Goal: Information Seeking & Learning: Learn about a topic

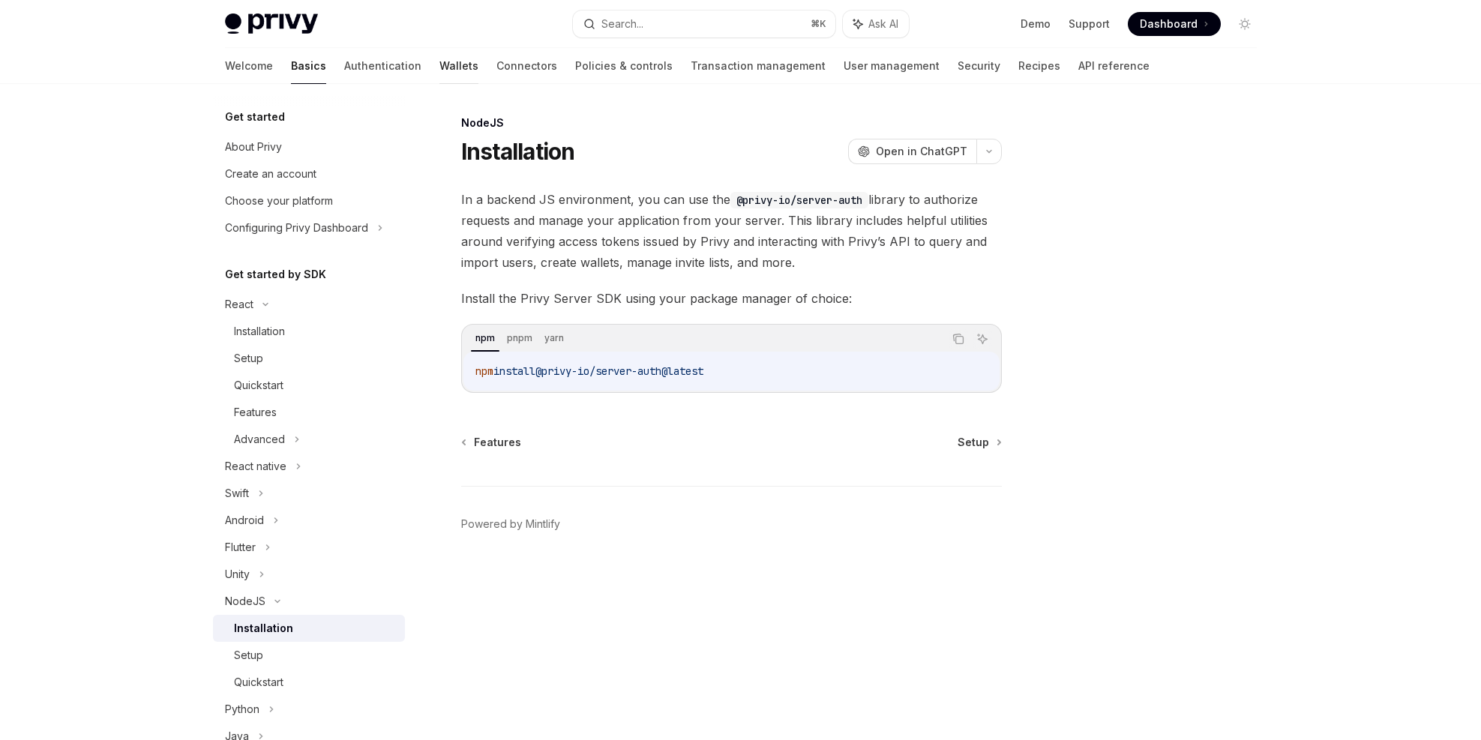
click at [440, 64] on link "Wallets" at bounding box center [459, 66] width 39 height 36
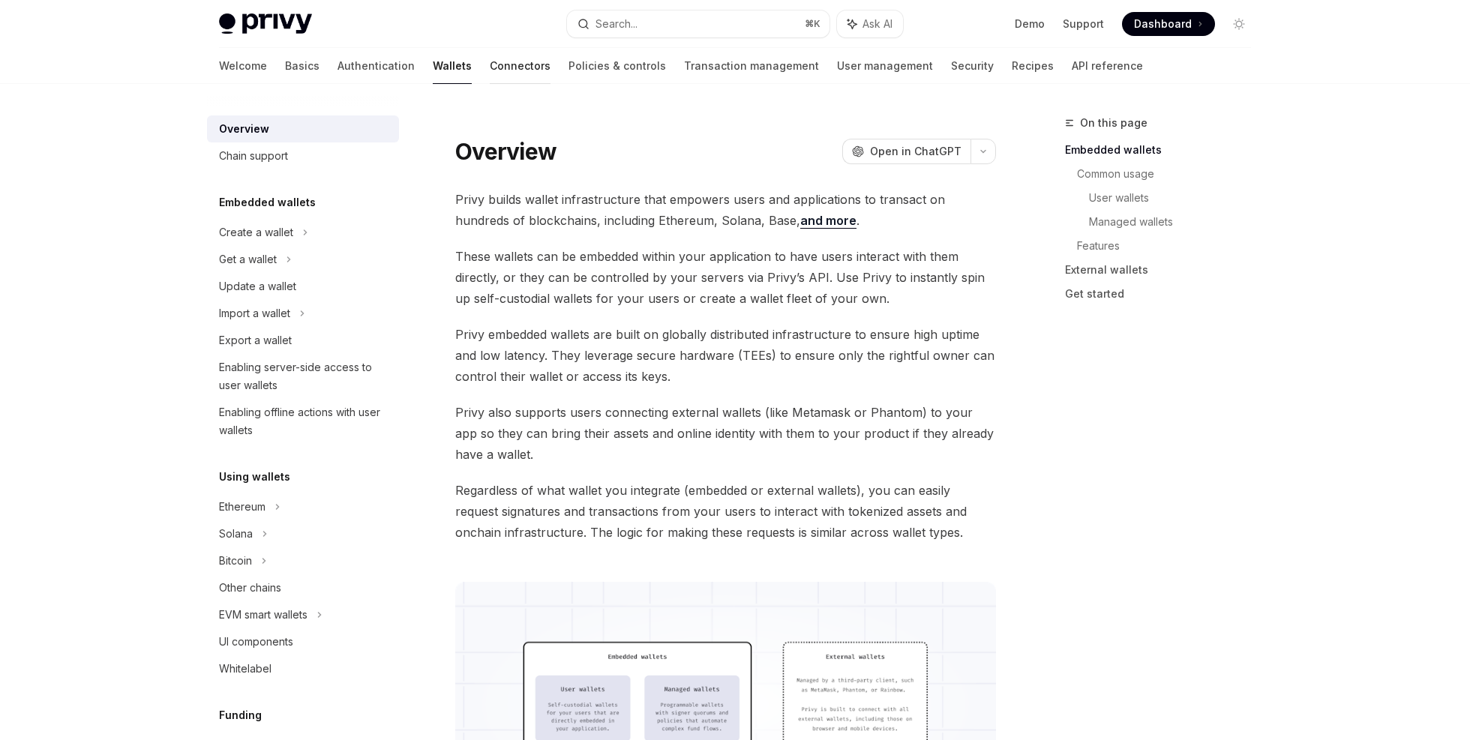
click at [490, 64] on link "Connectors" at bounding box center [520, 66] width 61 height 36
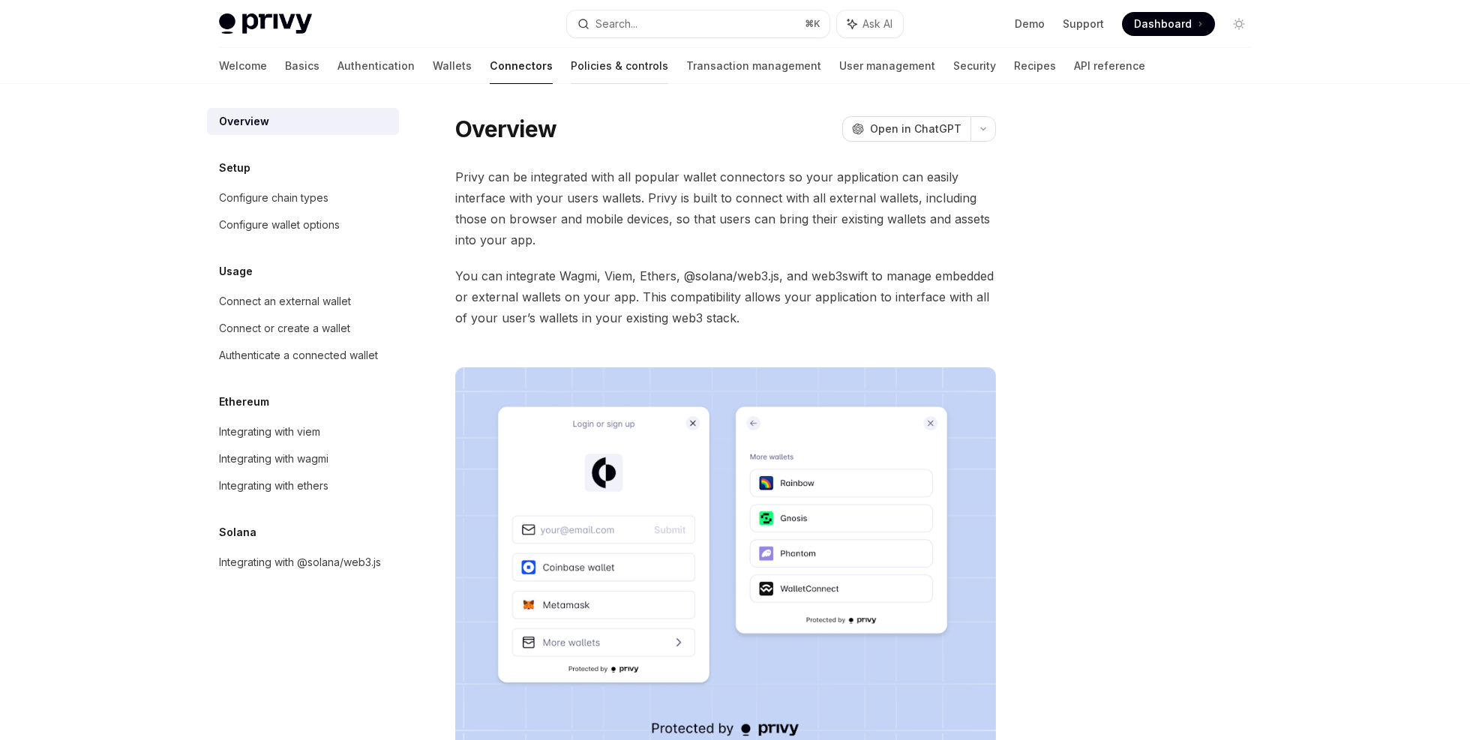
click at [571, 72] on link "Policies & controls" at bounding box center [620, 66] width 98 height 36
type textarea "*"
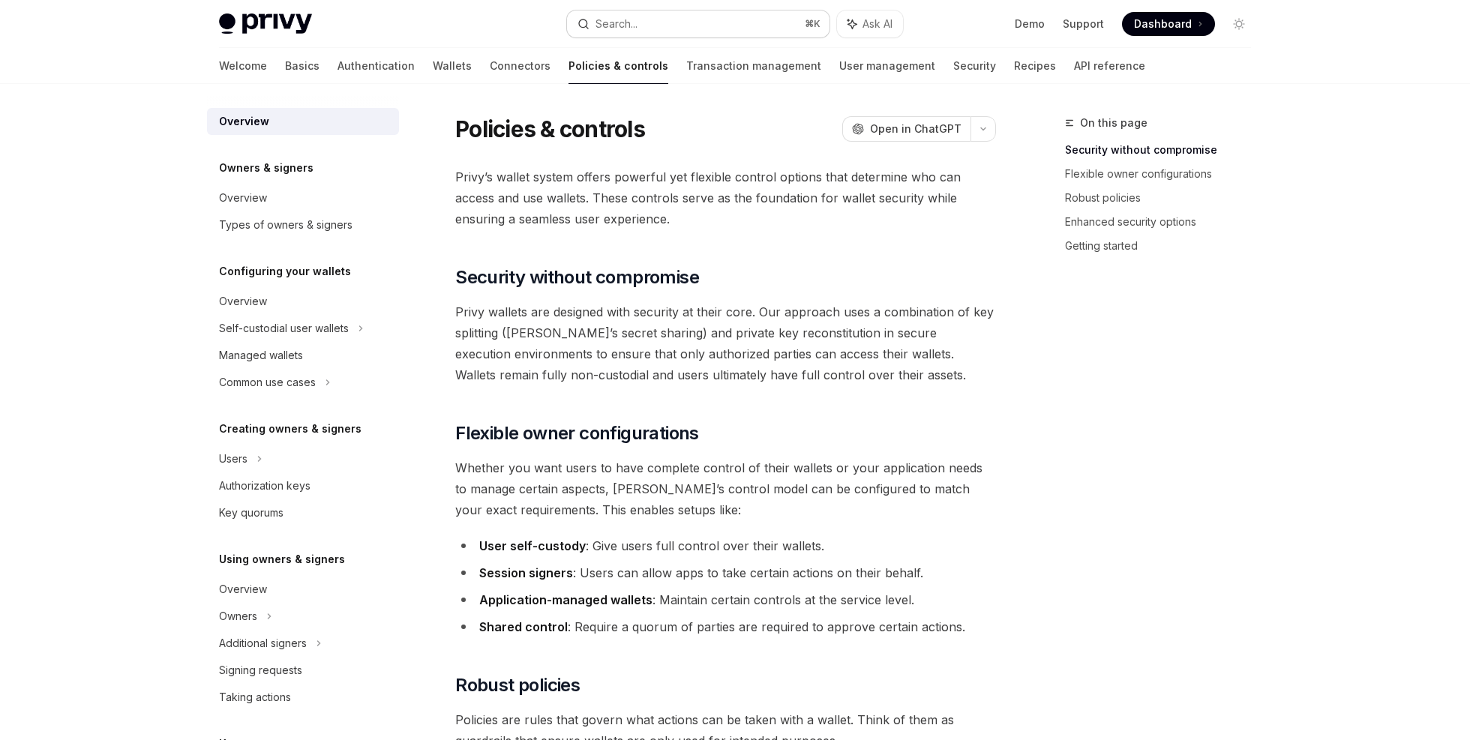
click at [629, 25] on div "Search..." at bounding box center [617, 24] width 42 height 18
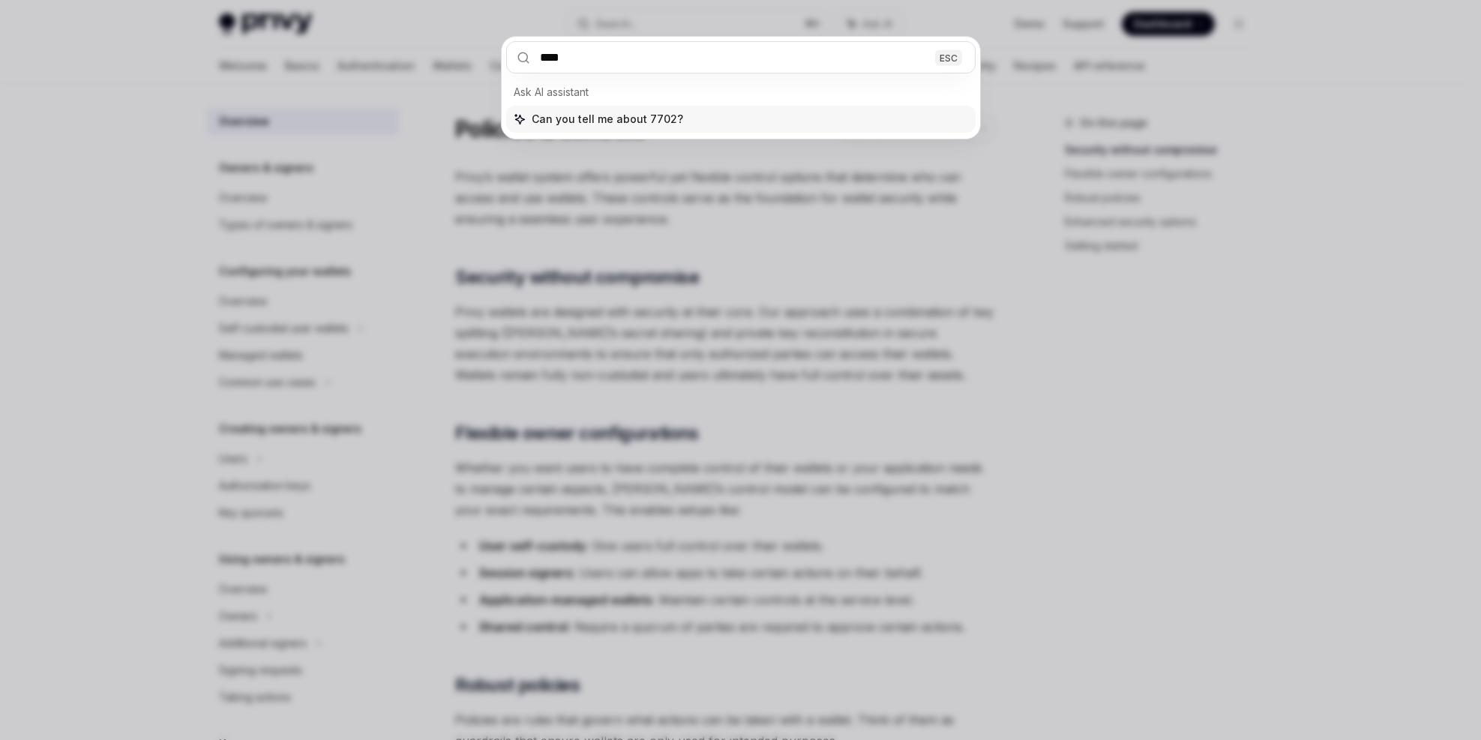
type input "****"
type textarea "*"
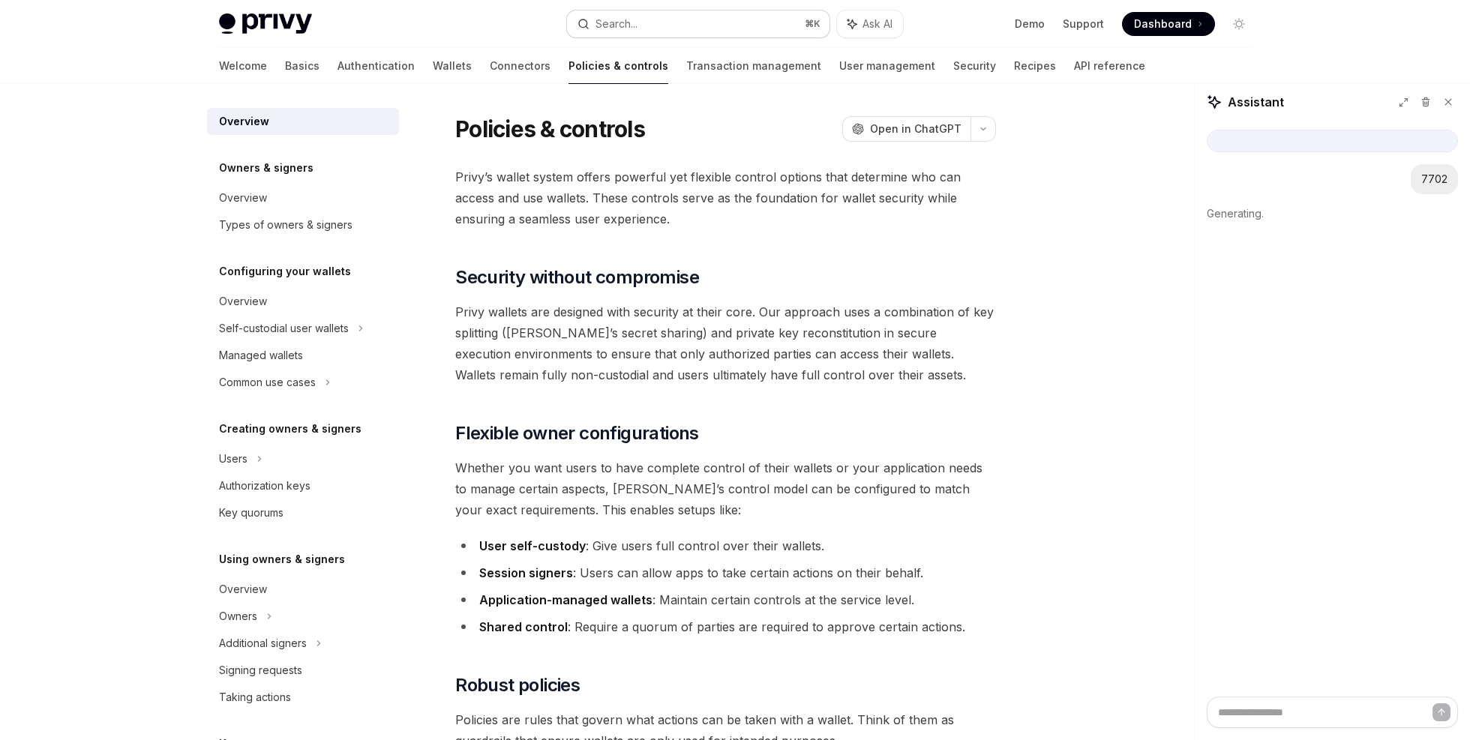
click at [680, 27] on button "Search... ⌘ K" at bounding box center [698, 24] width 263 height 27
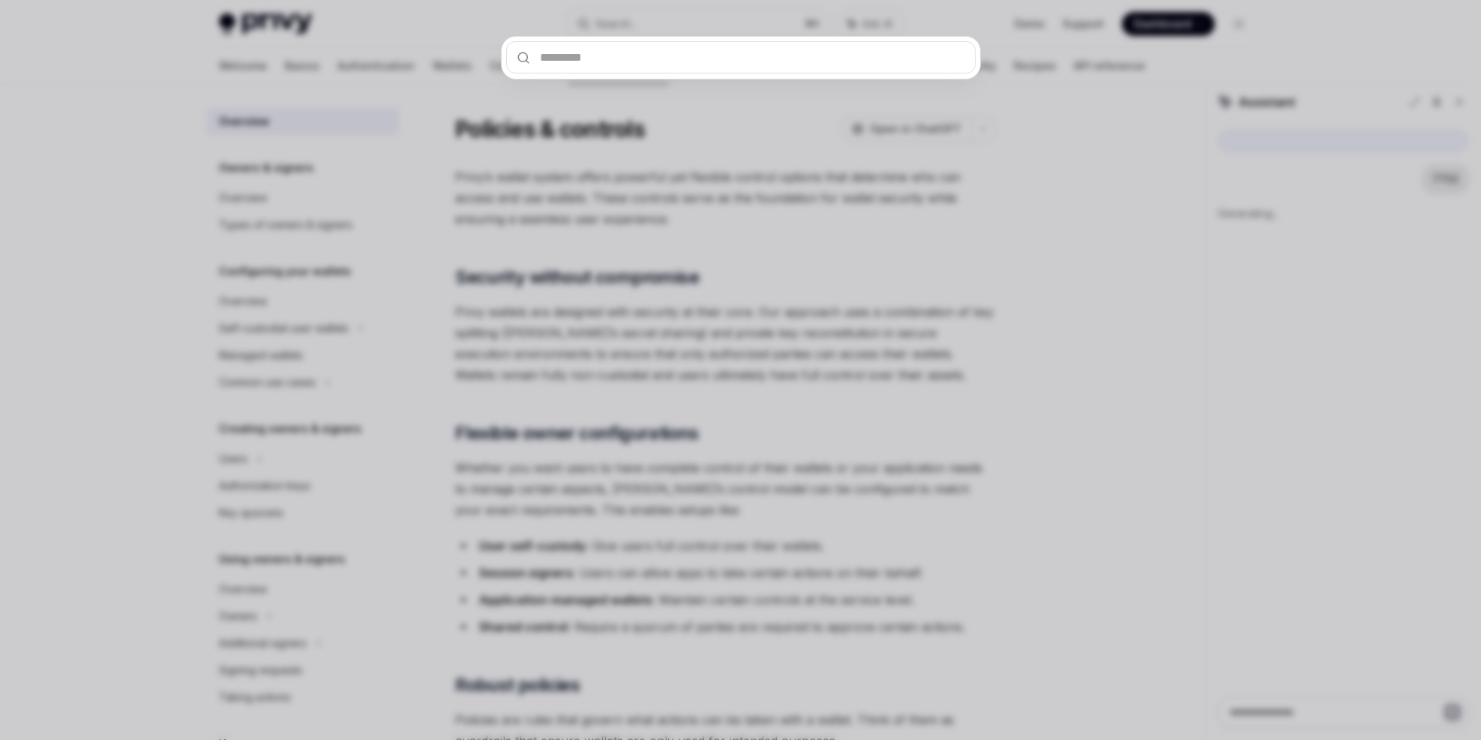
type textarea "*"
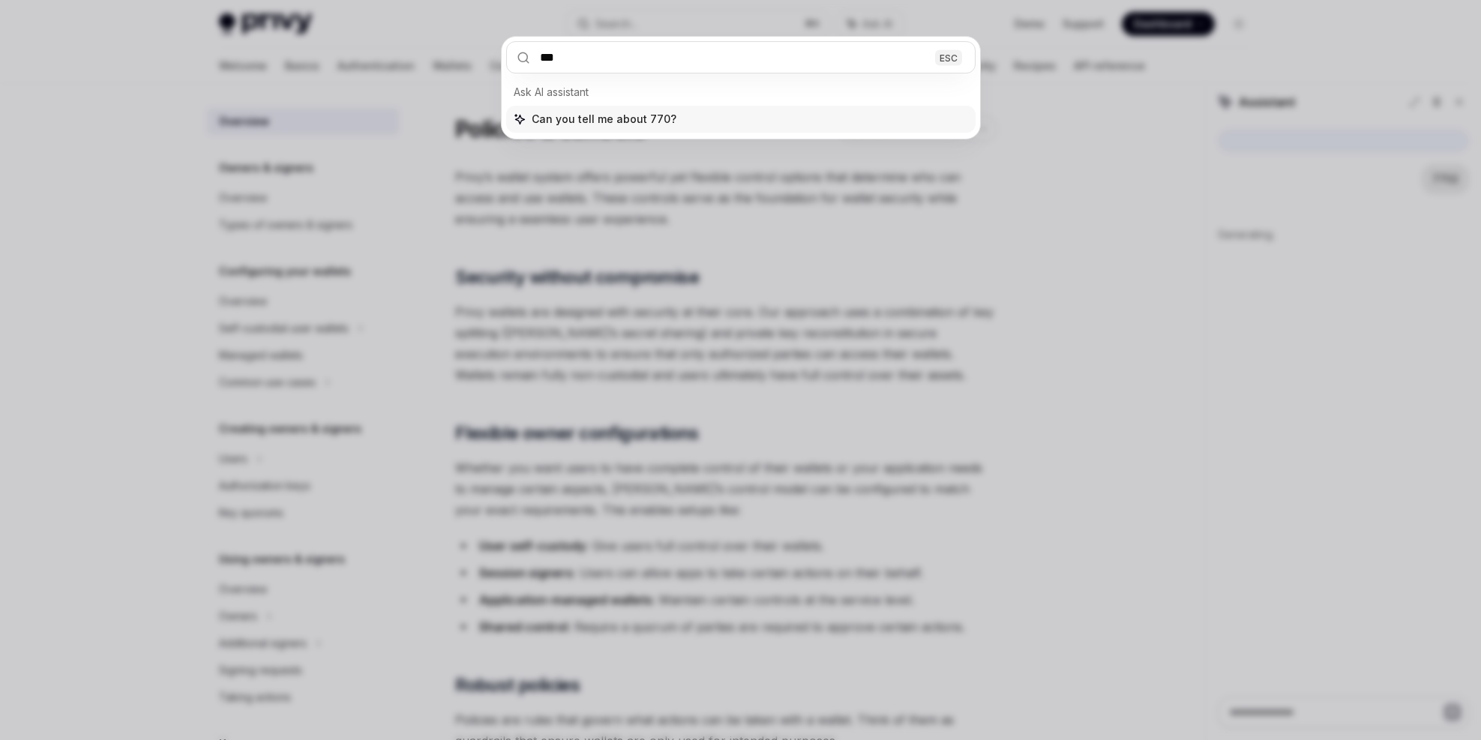
type input "****"
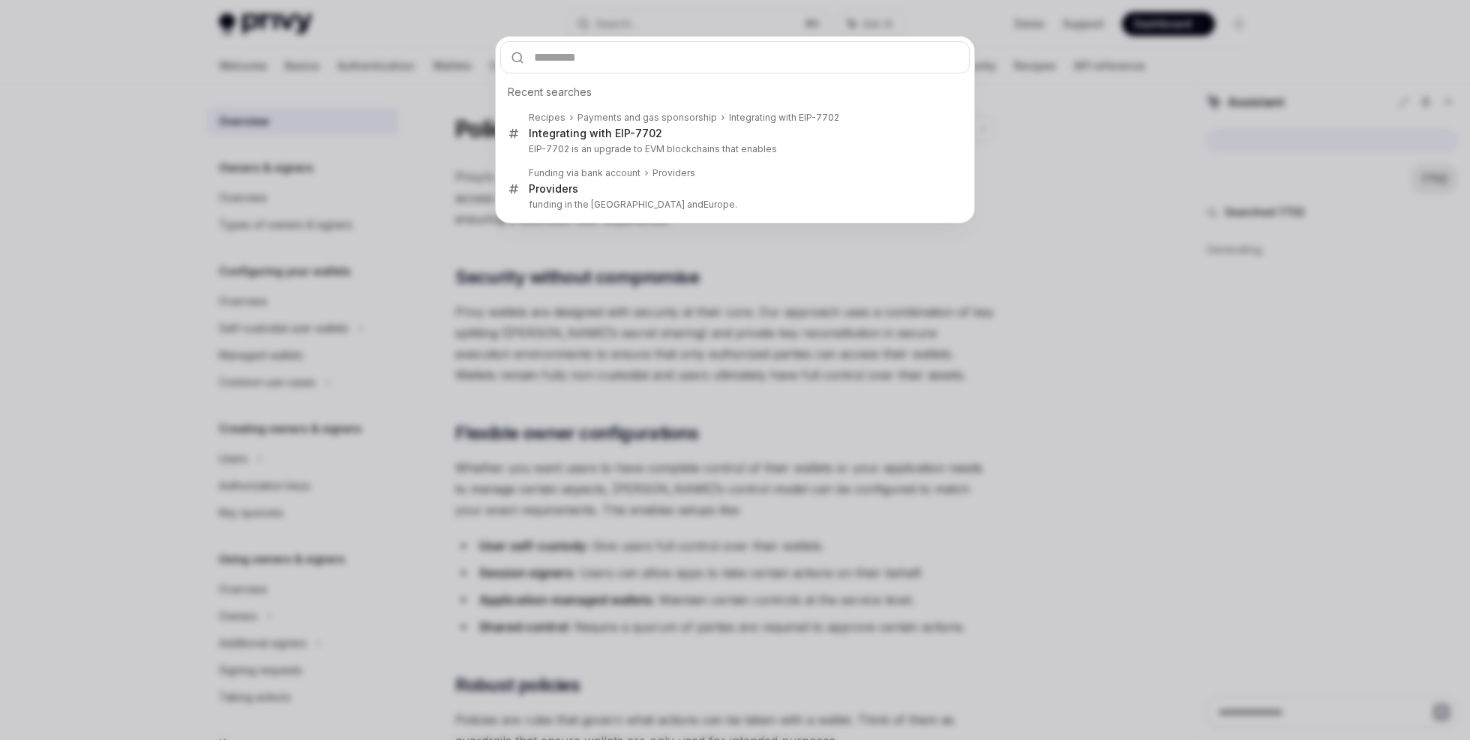
type textarea "*"
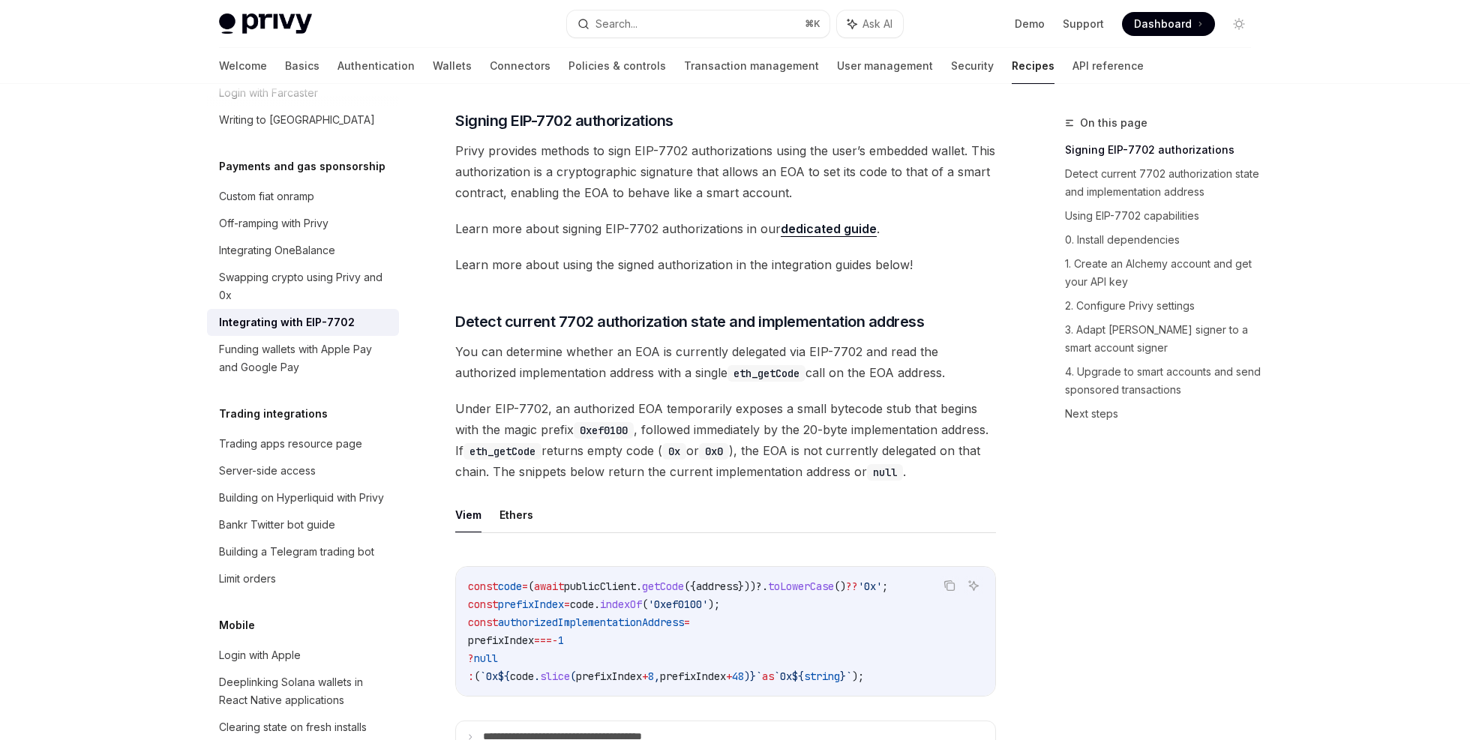
scroll to position [408, 0]
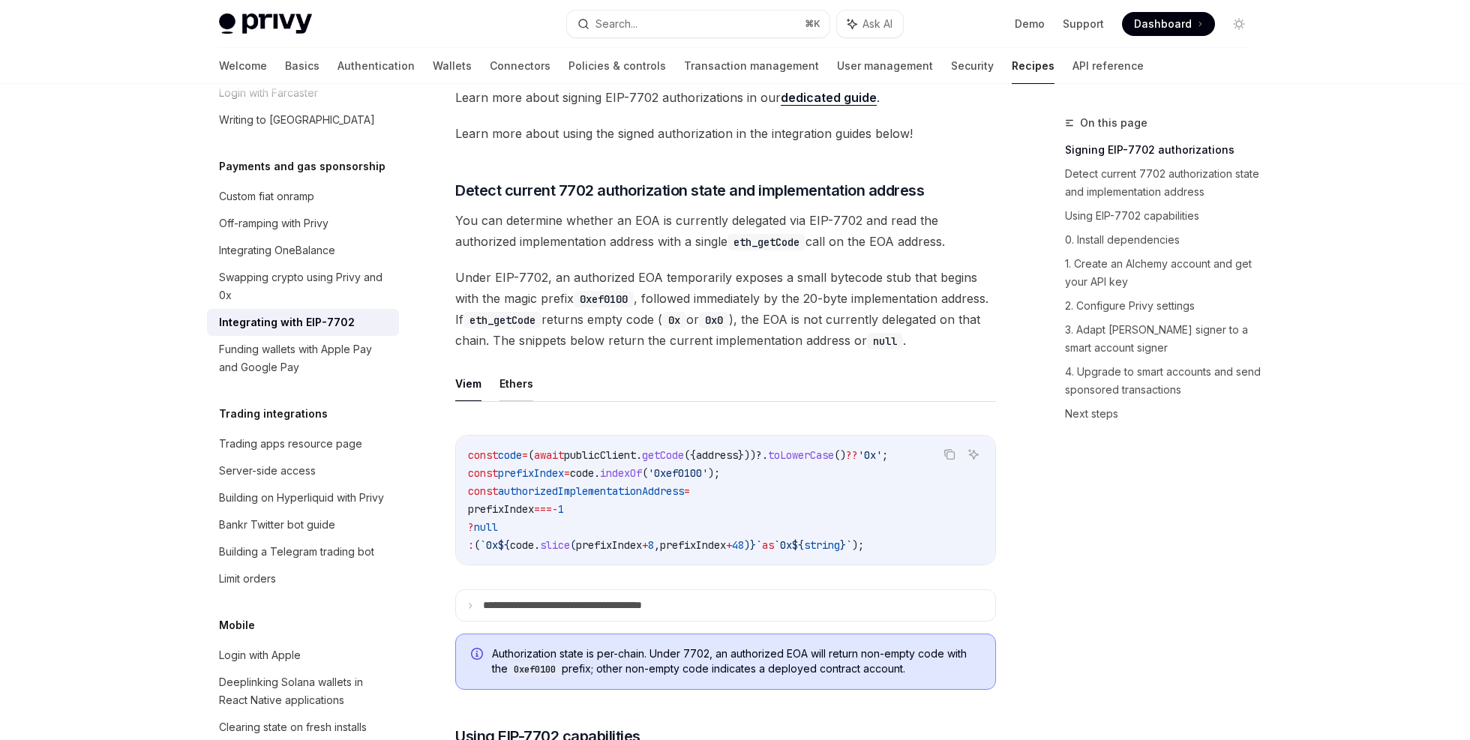
click at [521, 401] on button "Ethers" at bounding box center [517, 383] width 34 height 35
click at [467, 401] on button "Viem" at bounding box center [468, 383] width 26 height 35
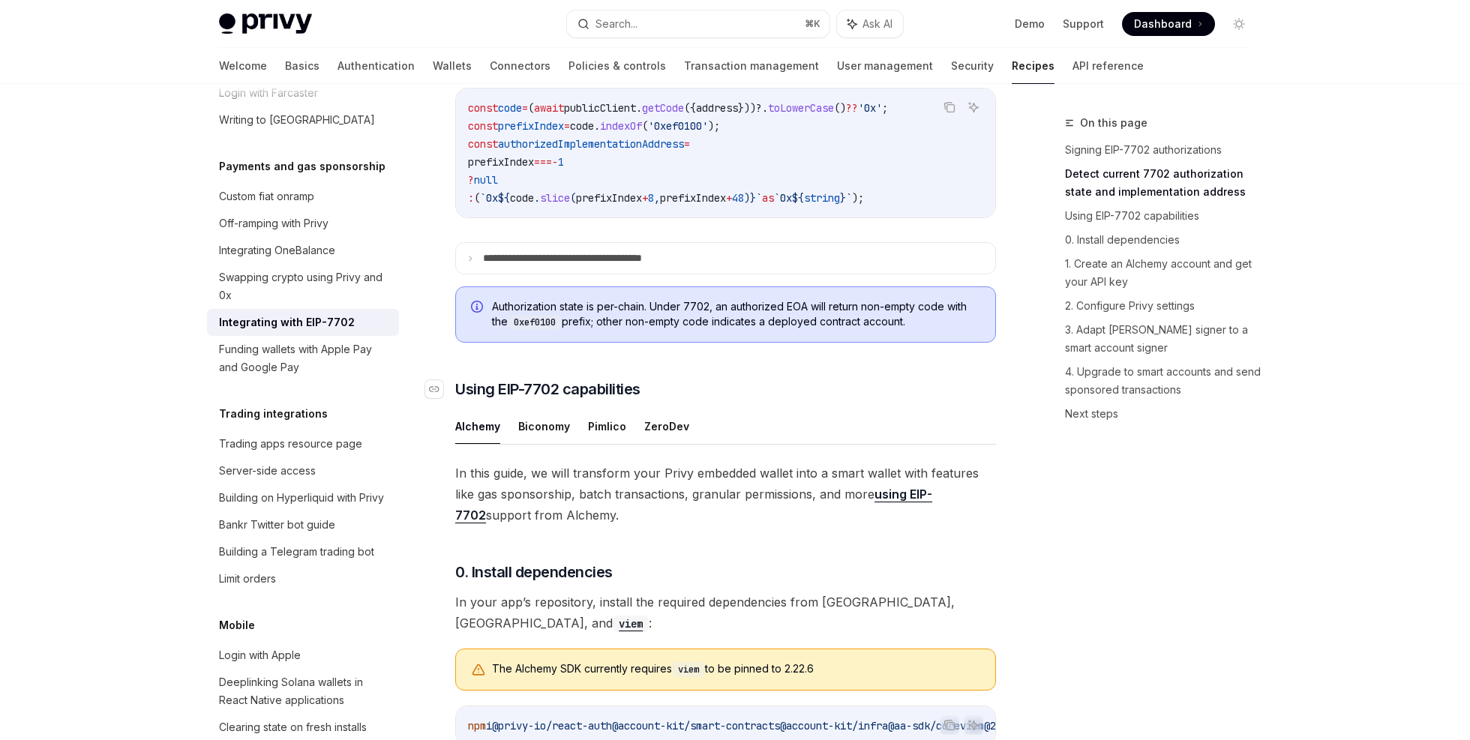
scroll to position [874, 0]
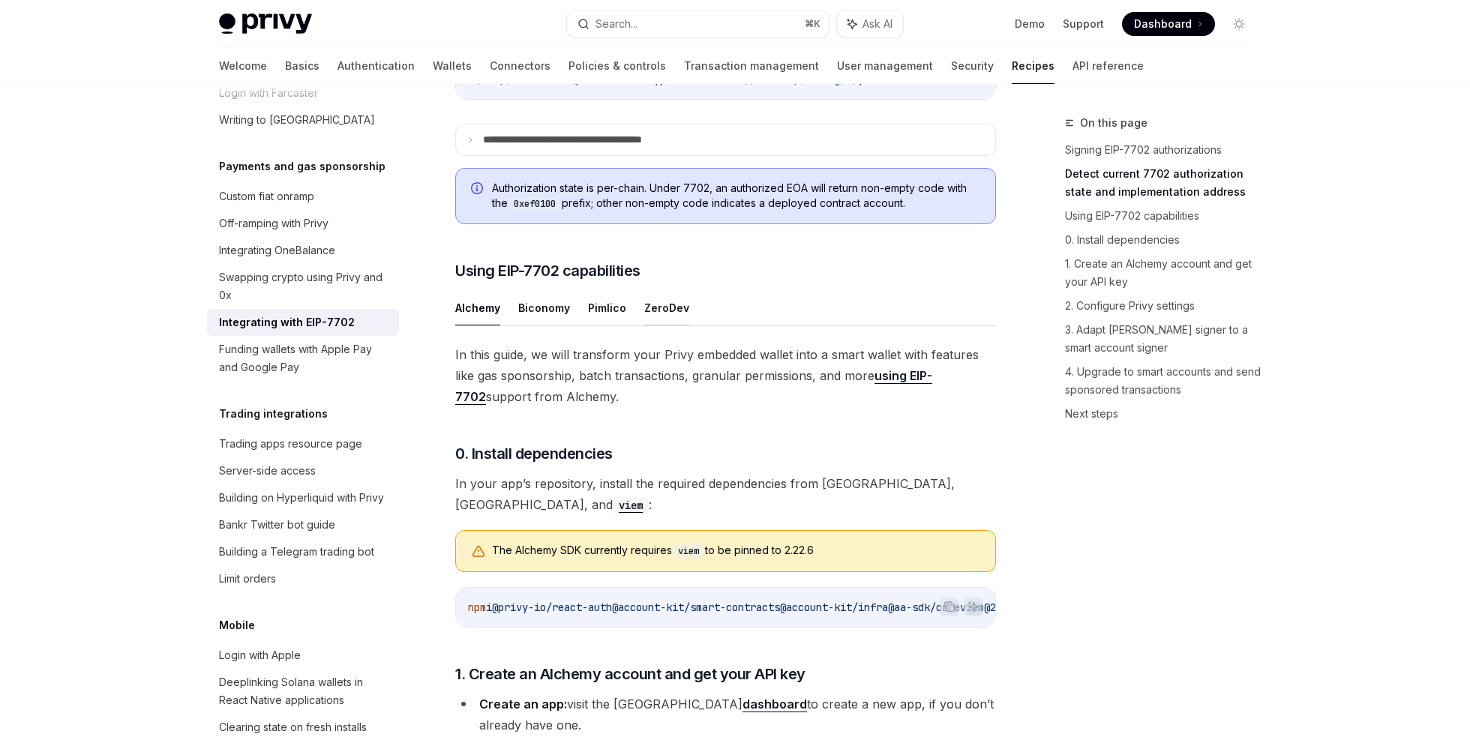
click at [671, 326] on button "ZeroDev" at bounding box center [666, 307] width 45 height 35
type textarea "*"
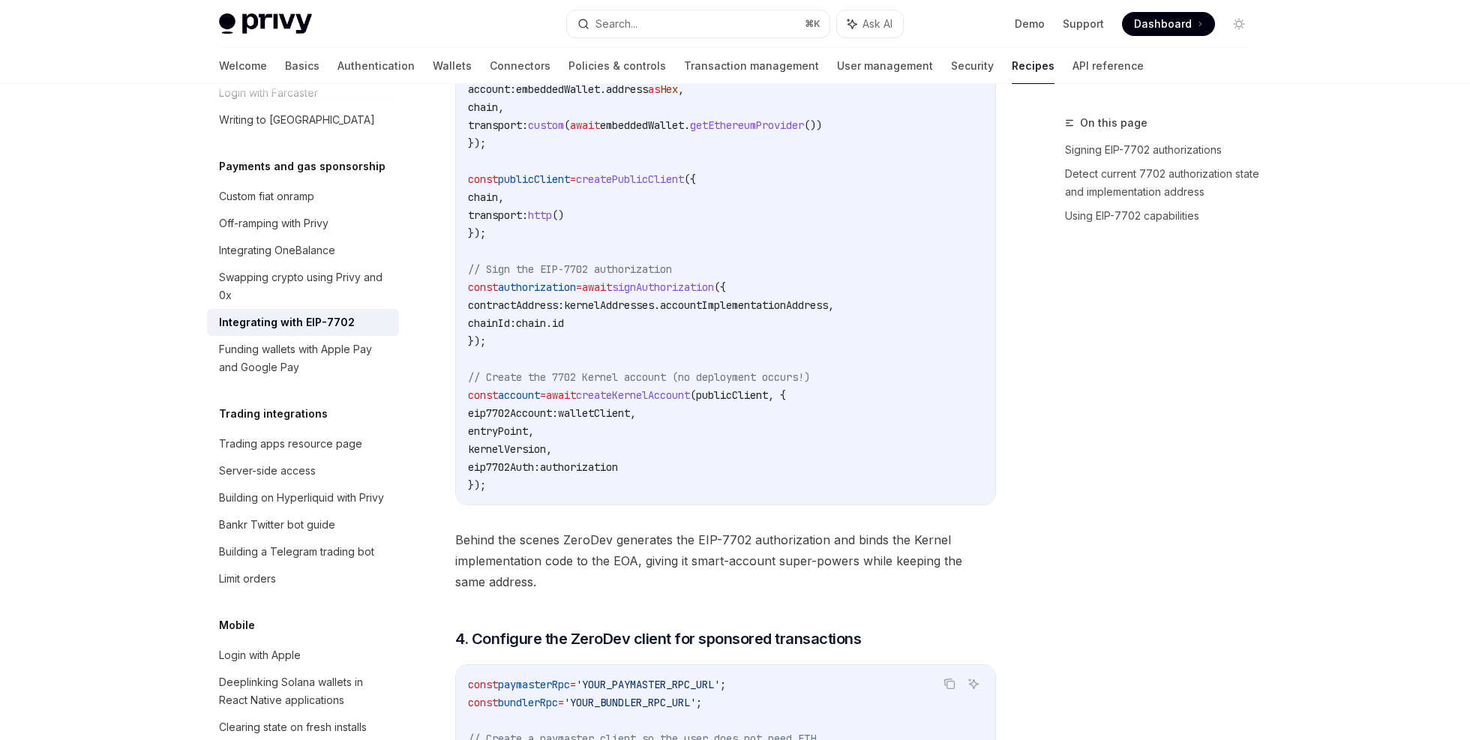
scroll to position [2776, 0]
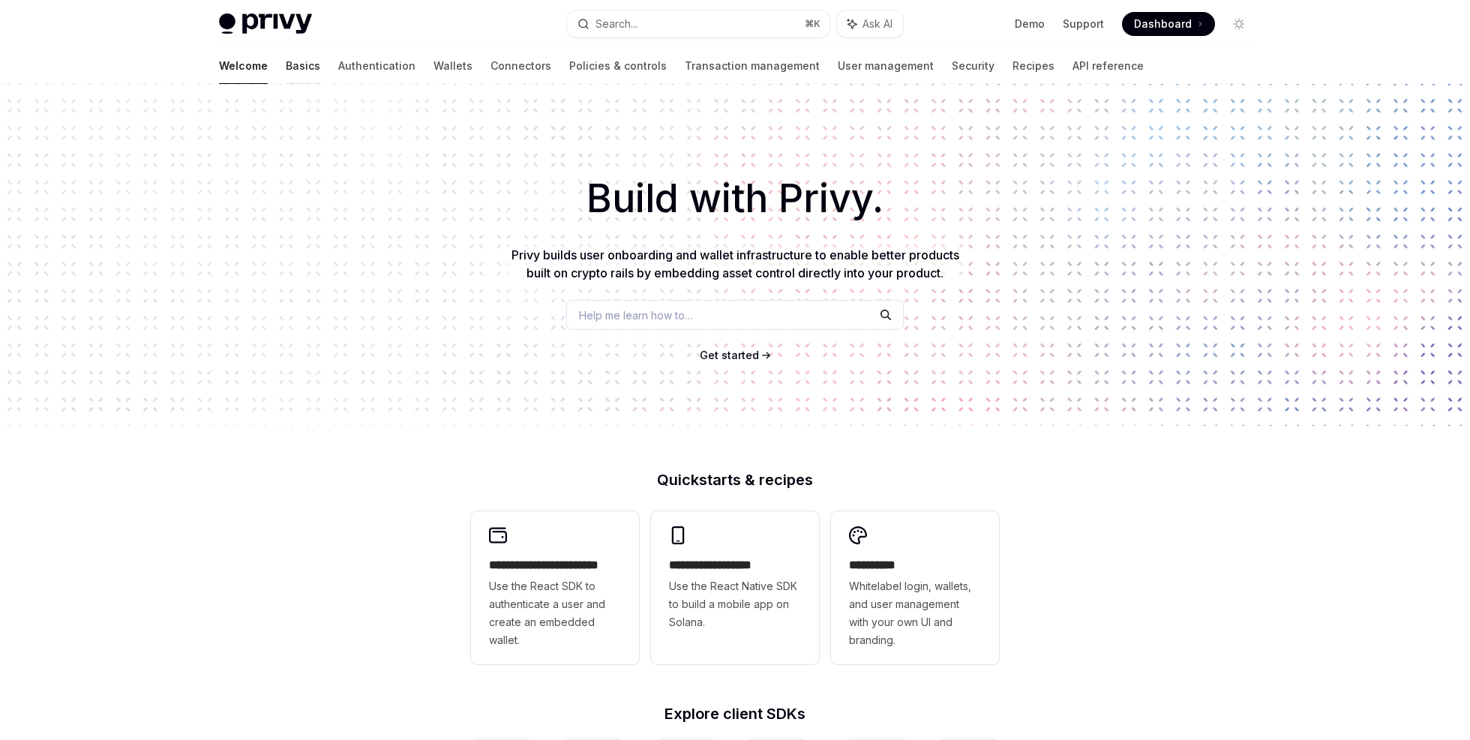
click at [286, 75] on link "Basics" at bounding box center [303, 66] width 35 height 36
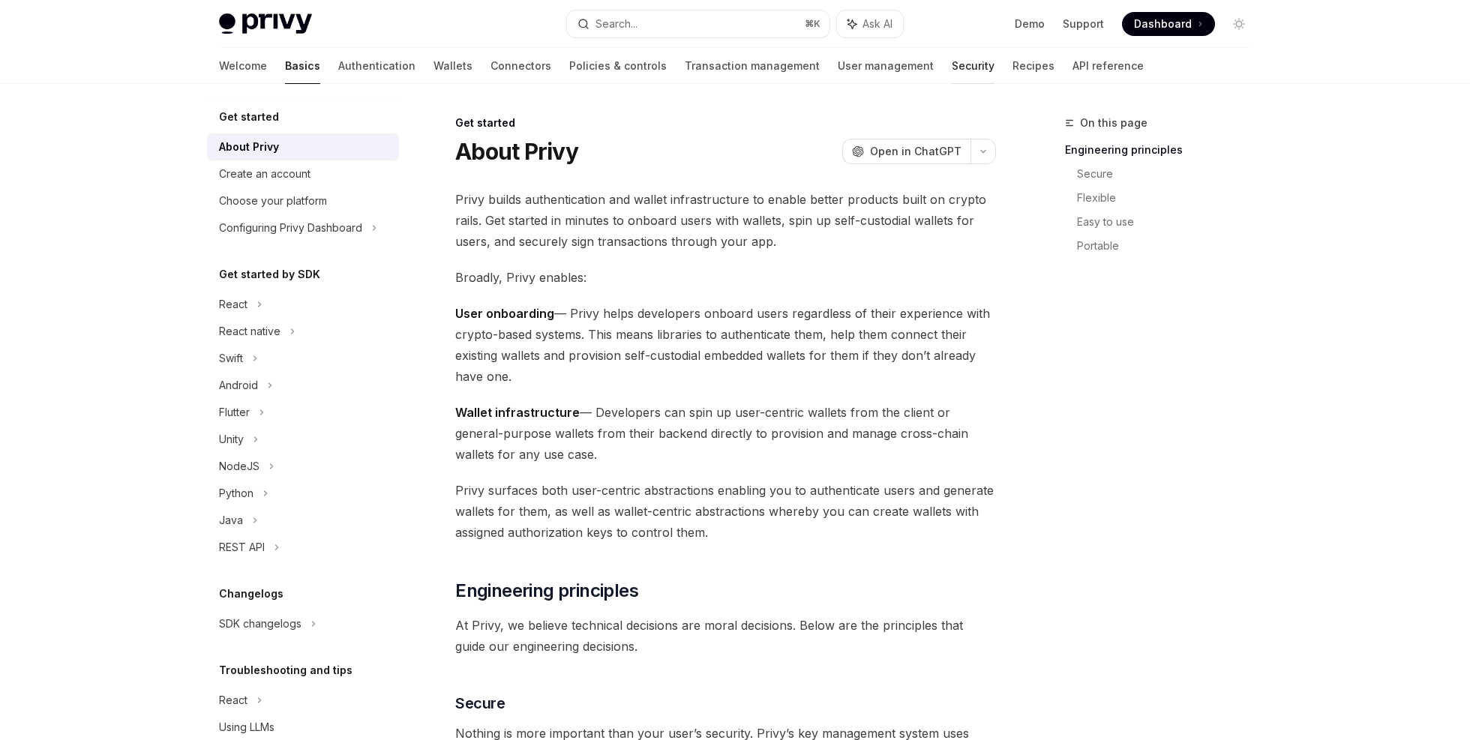
click at [952, 69] on link "Security" at bounding box center [973, 66] width 43 height 36
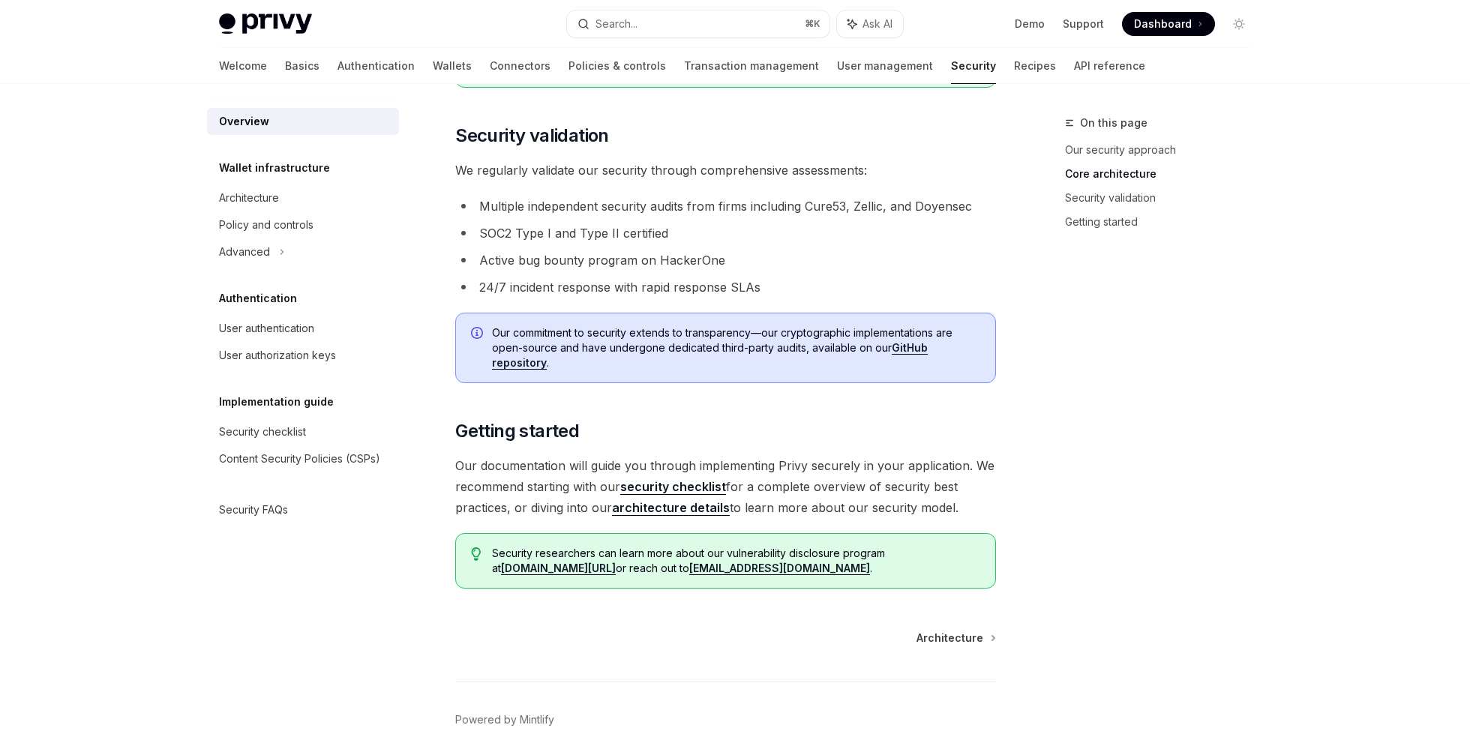
scroll to position [947, 0]
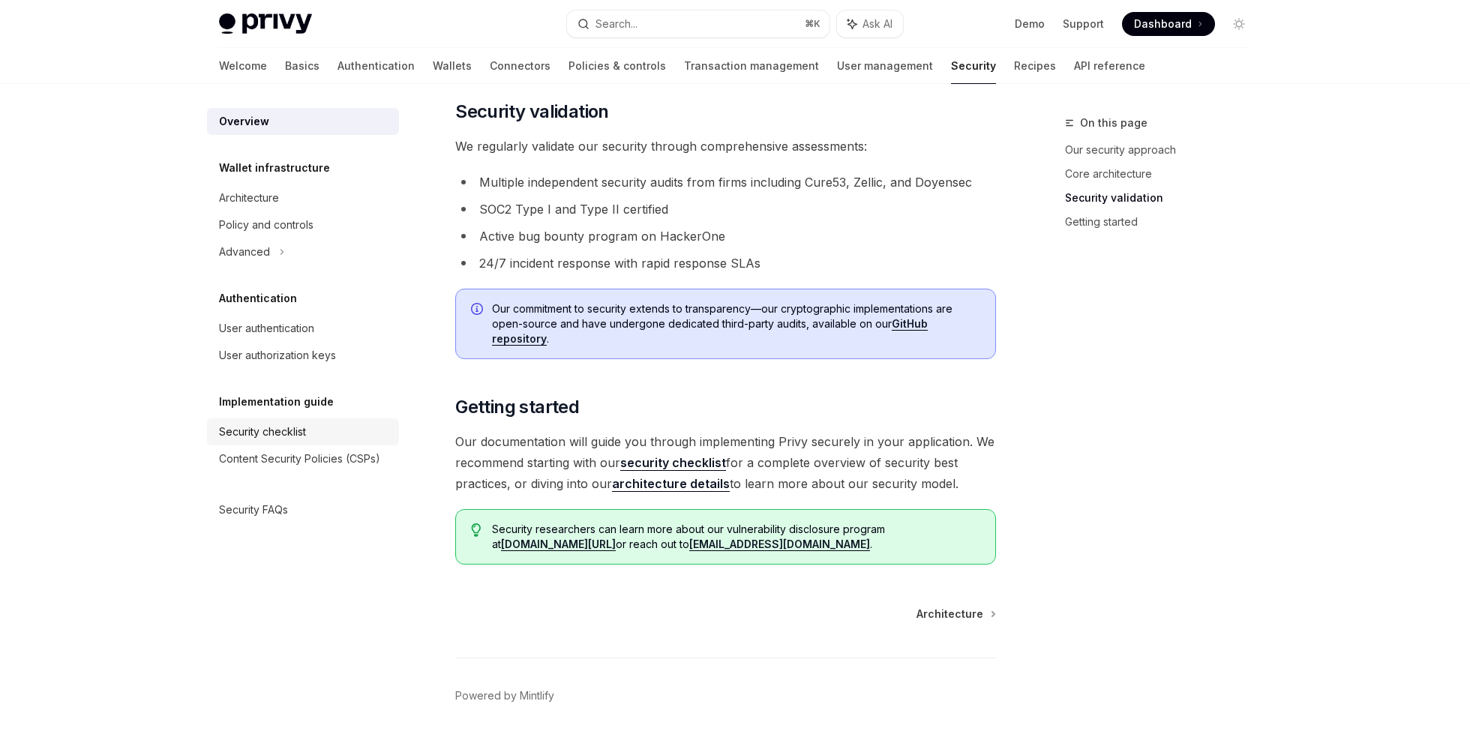
click at [287, 432] on div "Security checklist" at bounding box center [262, 432] width 87 height 18
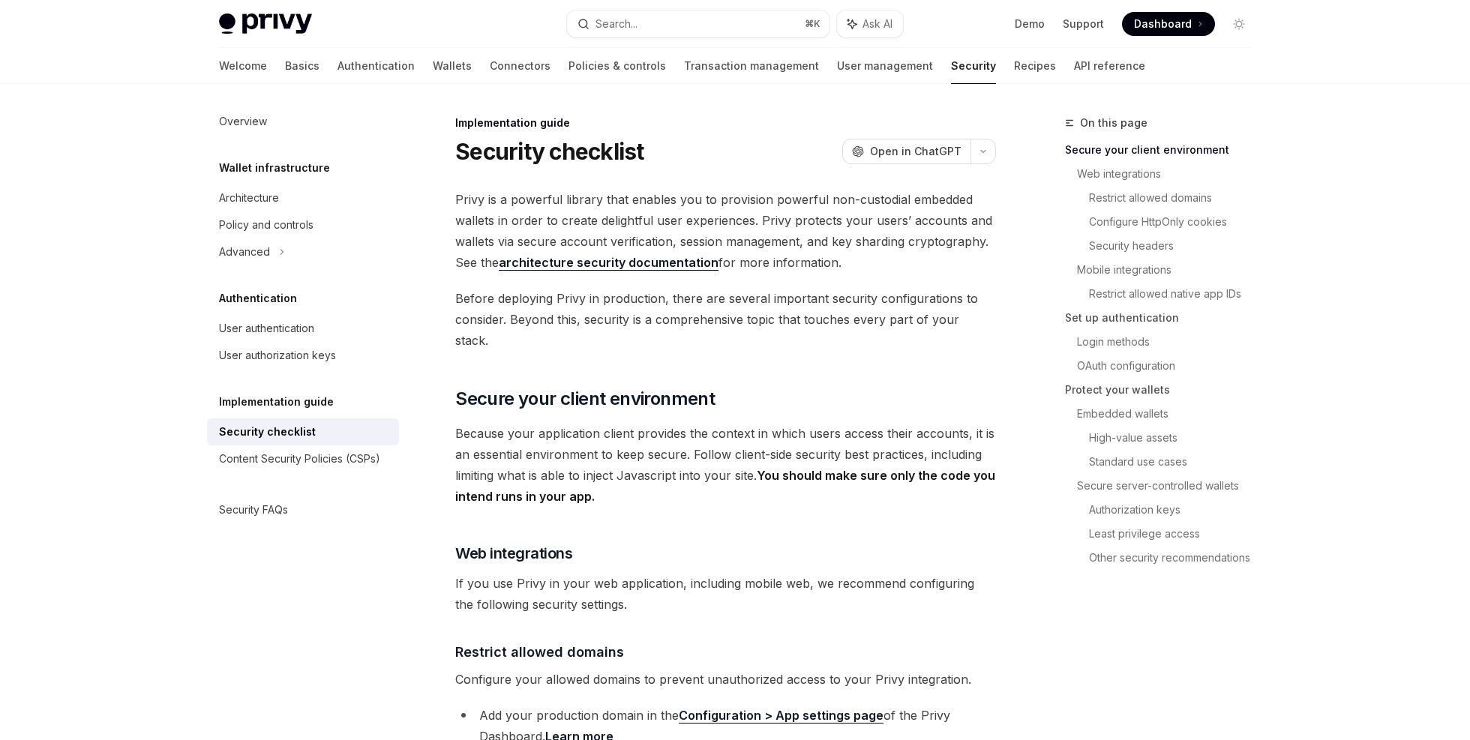
click at [467, 200] on span "Privy is a powerful library that enables you to provision powerful non-custodia…" at bounding box center [725, 231] width 541 height 84
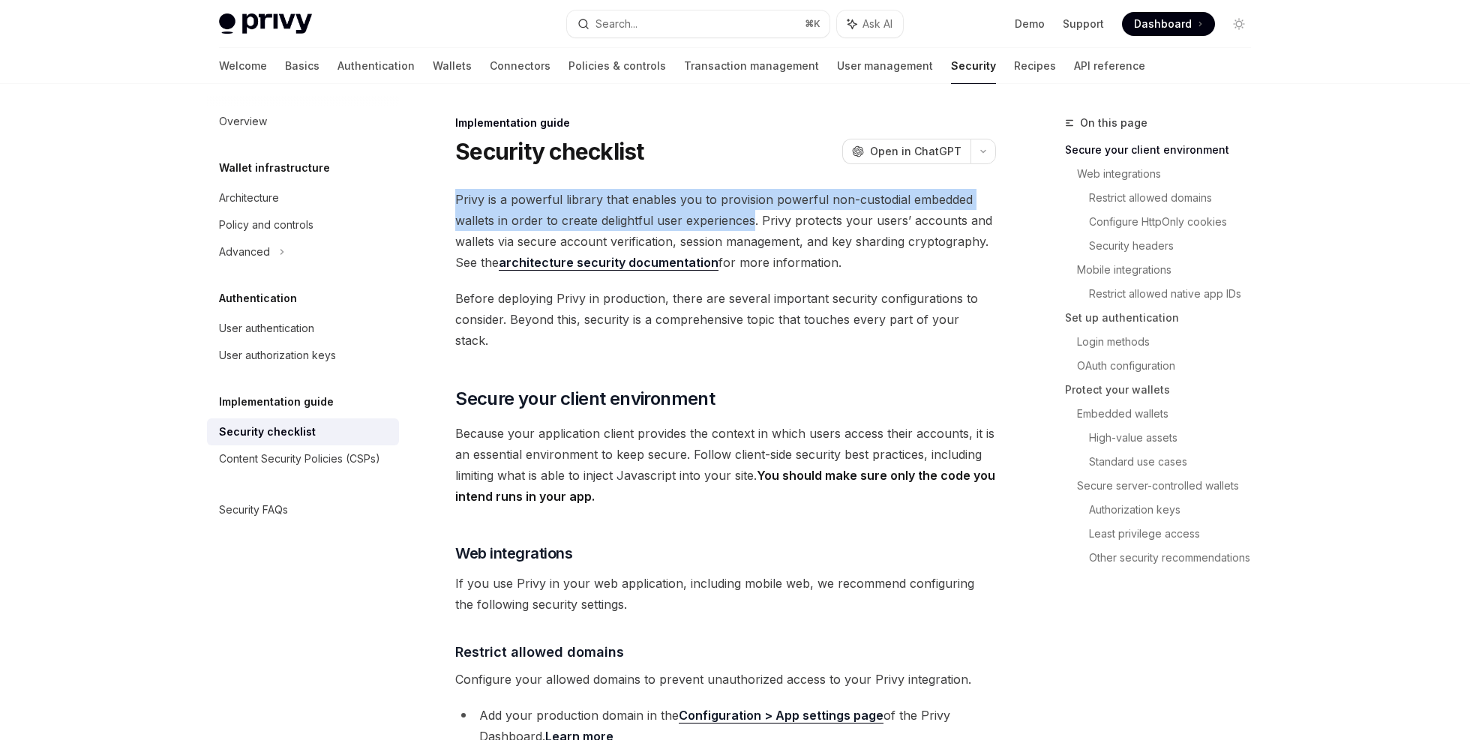
drag, startPoint x: 467, startPoint y: 200, endPoint x: 703, endPoint y: 221, distance: 236.5
click at [703, 221] on span "Privy is a powerful library that enables you to provision powerful non-custodia…" at bounding box center [725, 231] width 541 height 84
click at [761, 217] on span "Privy is a powerful library that enables you to provision powerful non-custodia…" at bounding box center [725, 231] width 541 height 84
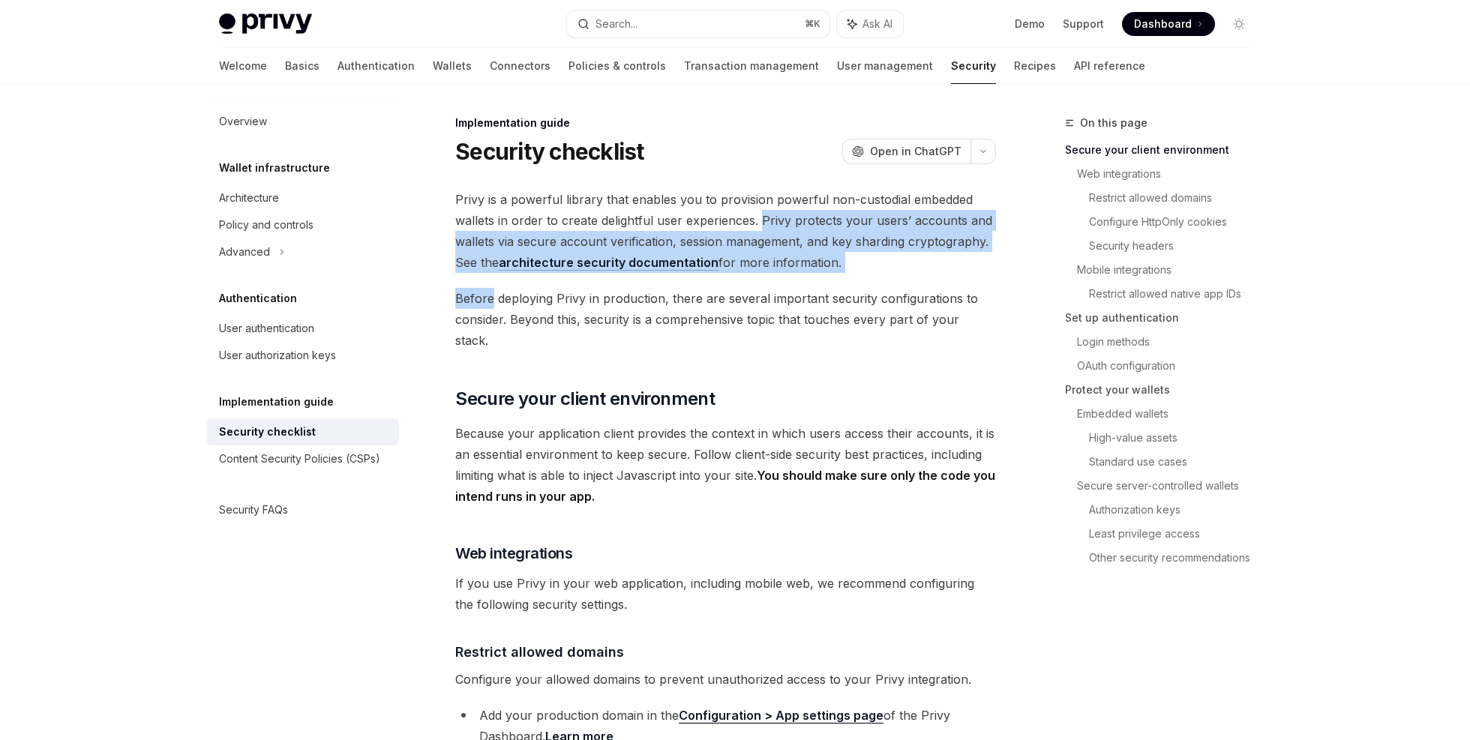
drag, startPoint x: 761, startPoint y: 217, endPoint x: 839, endPoint y: 272, distance: 95.1
click at [835, 266] on span "Privy is a powerful library that enables you to provision powerful non-custodia…" at bounding box center [725, 231] width 541 height 84
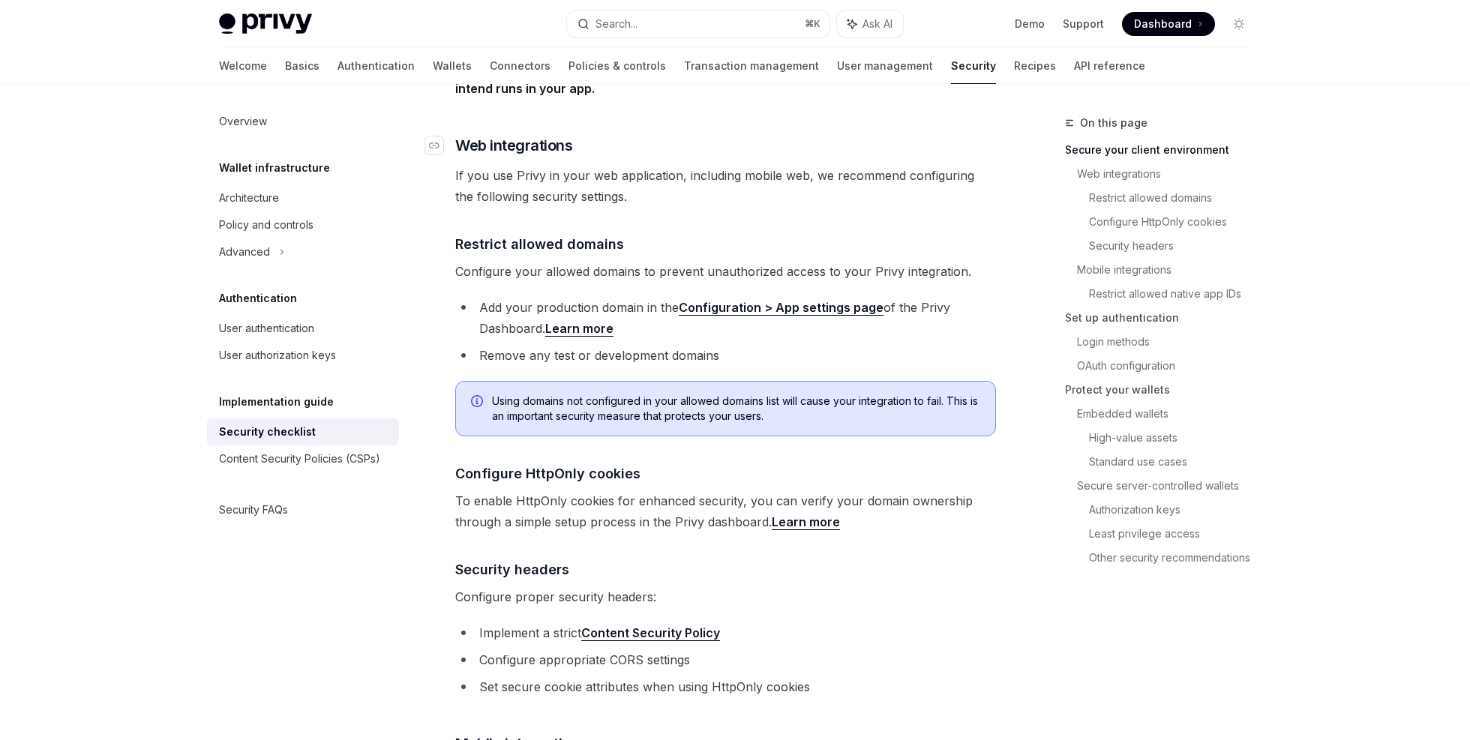
scroll to position [524, 0]
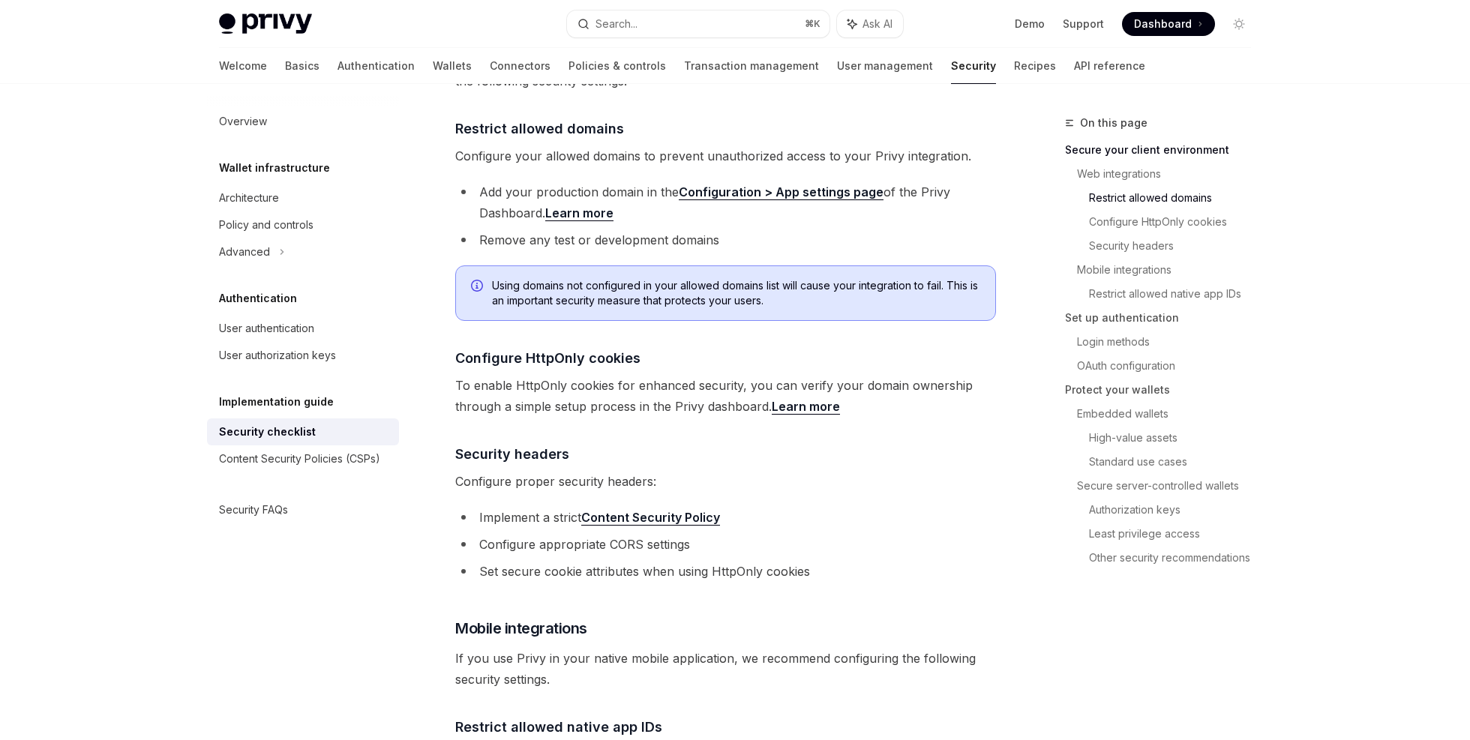
click at [482, 507] on li "Implement a strict Content Security Policy" at bounding box center [725, 517] width 541 height 21
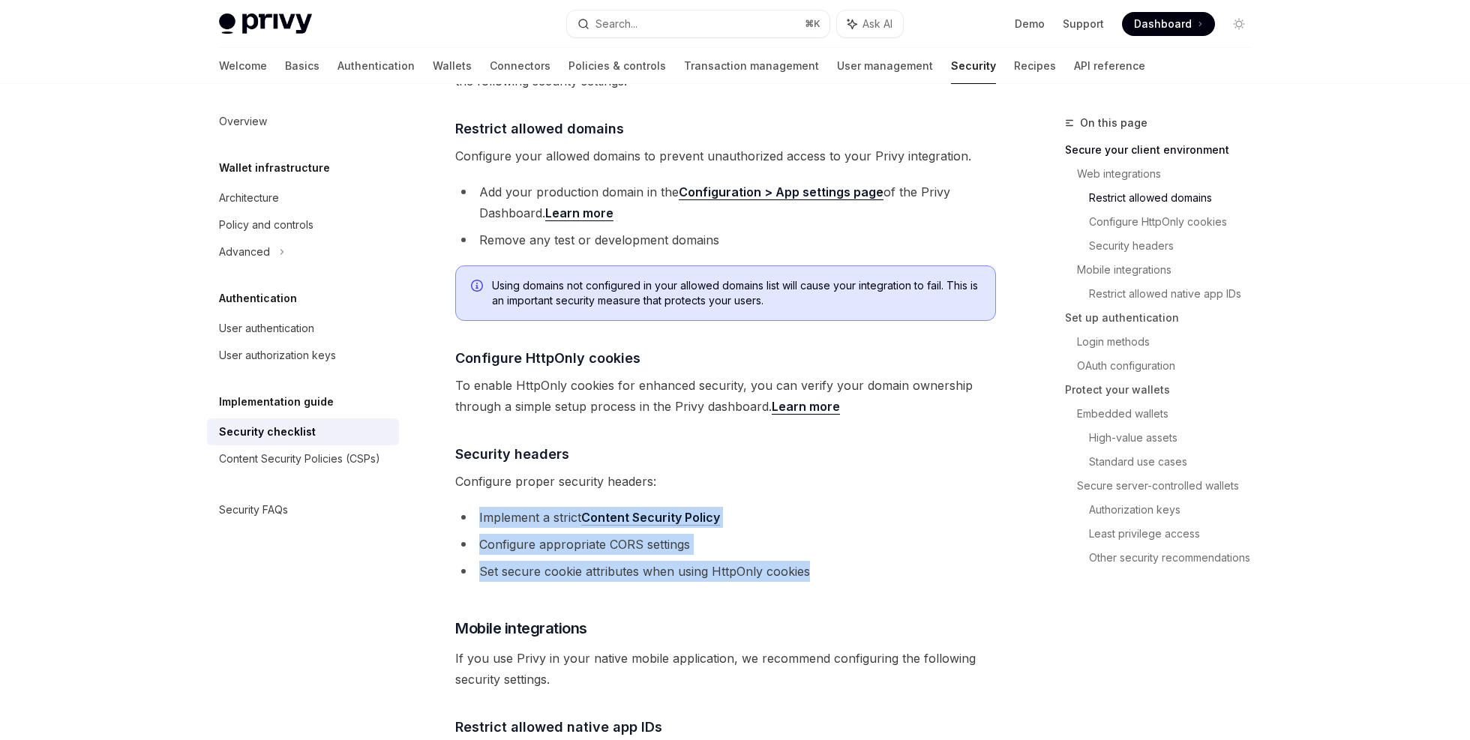
drag, startPoint x: 482, startPoint y: 496, endPoint x: 780, endPoint y: 556, distance: 303.8
click at [779, 556] on ul "Implement a strict Content Security Policy Configure appropriate CORS settings …" at bounding box center [725, 544] width 541 height 75
click at [785, 561] on li "Set secure cookie attributes when using HttpOnly cookies" at bounding box center [725, 571] width 541 height 21
drag, startPoint x: 785, startPoint y: 554, endPoint x: 483, endPoint y: 494, distance: 308.2
click at [483, 507] on ul "Implement a strict Content Security Policy Configure appropriate CORS settings …" at bounding box center [725, 544] width 541 height 75
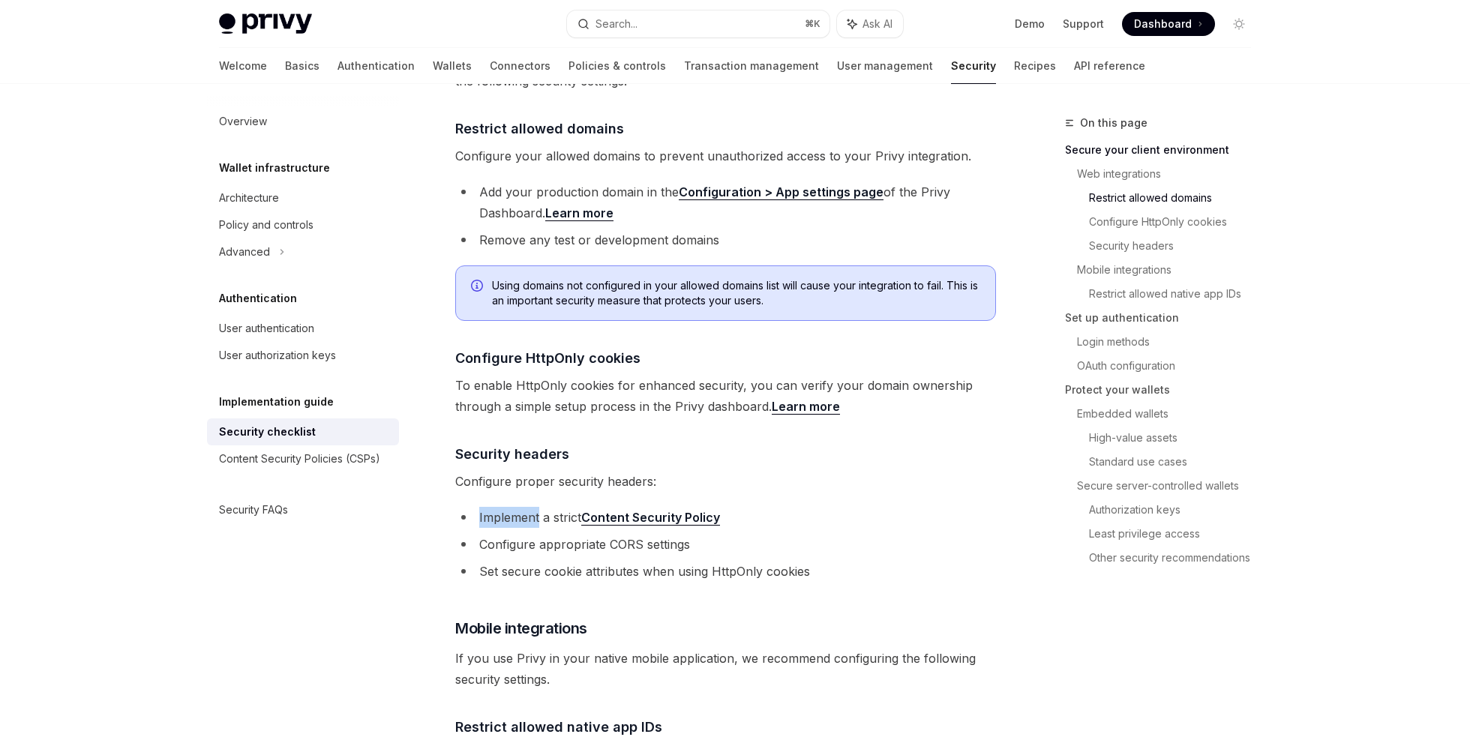
click at [488, 507] on li "Implement a strict Content Security Policy" at bounding box center [725, 517] width 541 height 21
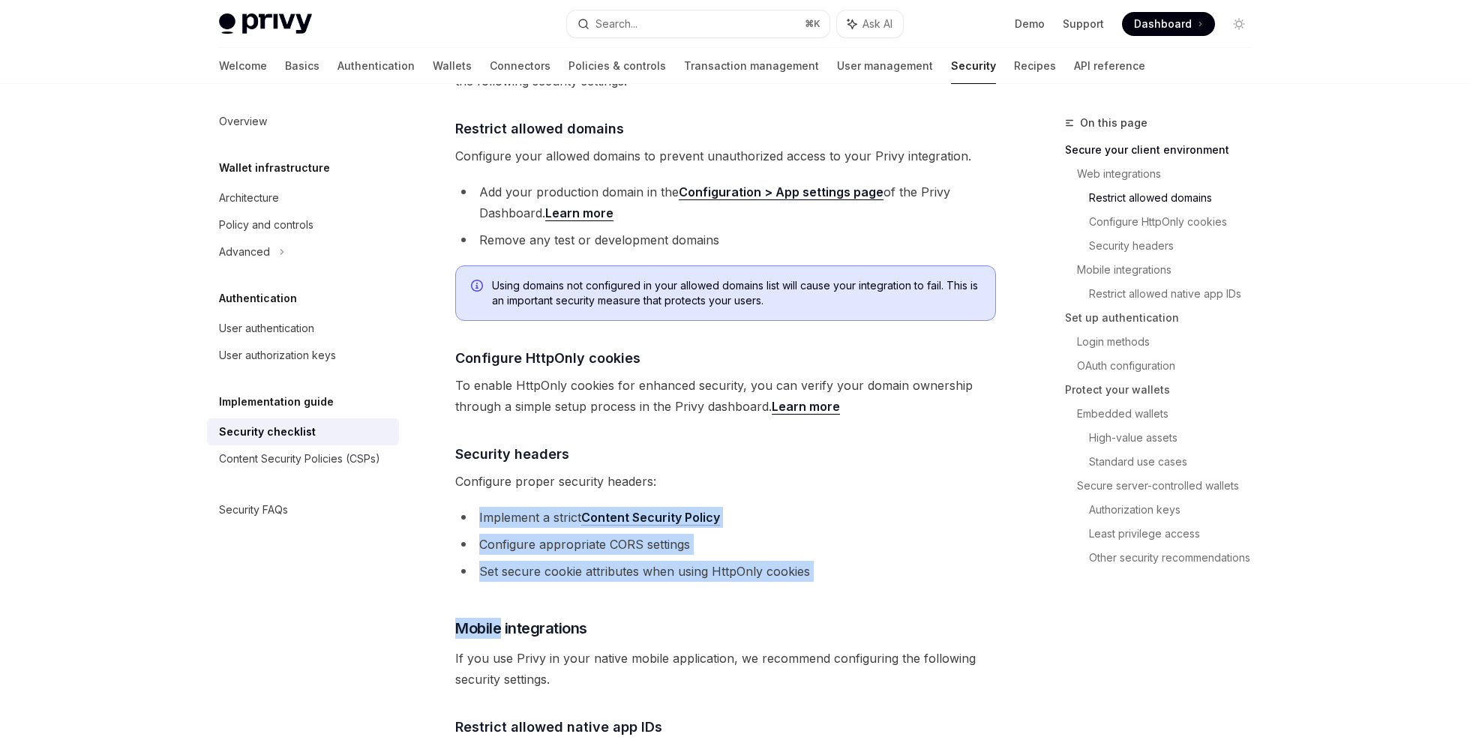
drag, startPoint x: 488, startPoint y: 494, endPoint x: 786, endPoint y: 563, distance: 305.7
click at [788, 561] on li "Set secure cookie attributes when using HttpOnly cookies" at bounding box center [725, 571] width 541 height 21
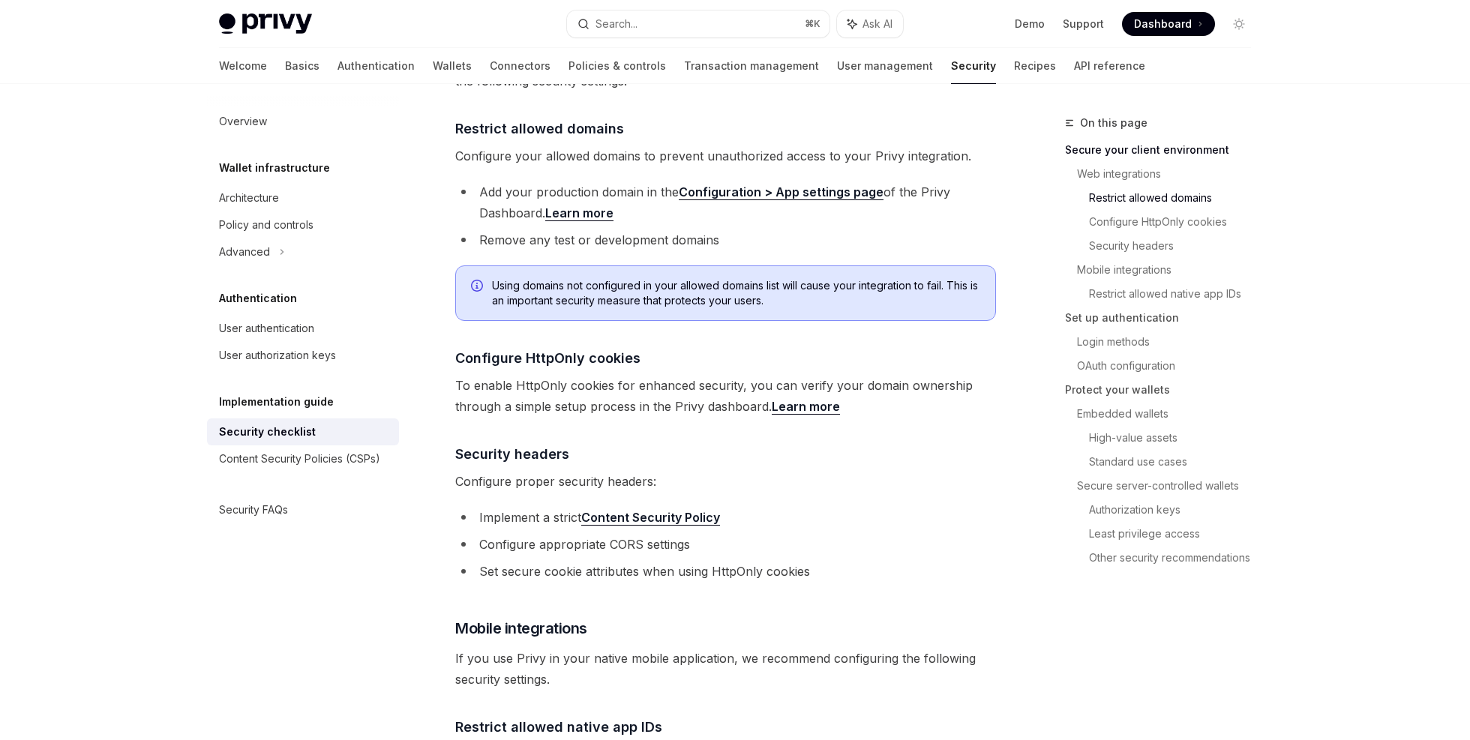
click at [797, 561] on li "Set secure cookie attributes when using HttpOnly cookies" at bounding box center [725, 571] width 541 height 21
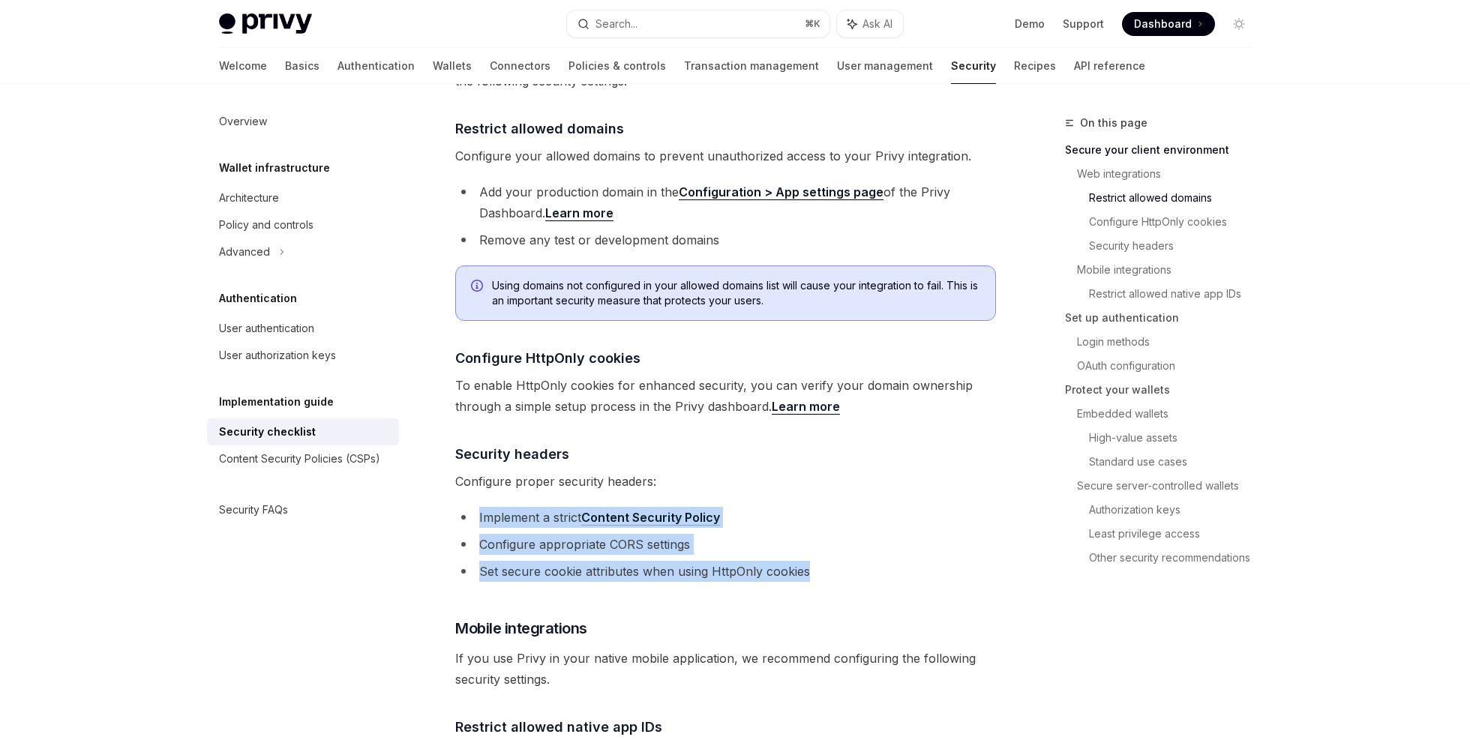
drag, startPoint x: 797, startPoint y: 557, endPoint x: 491, endPoint y: 494, distance: 312.5
click at [491, 507] on ul "Implement a strict Content Security Policy Configure appropriate CORS settings …" at bounding box center [725, 544] width 541 height 75
click at [491, 507] on li "Implement a strict Content Security Policy" at bounding box center [725, 517] width 541 height 21
drag, startPoint x: 491, startPoint y: 494, endPoint x: 812, endPoint y: 565, distance: 328.7
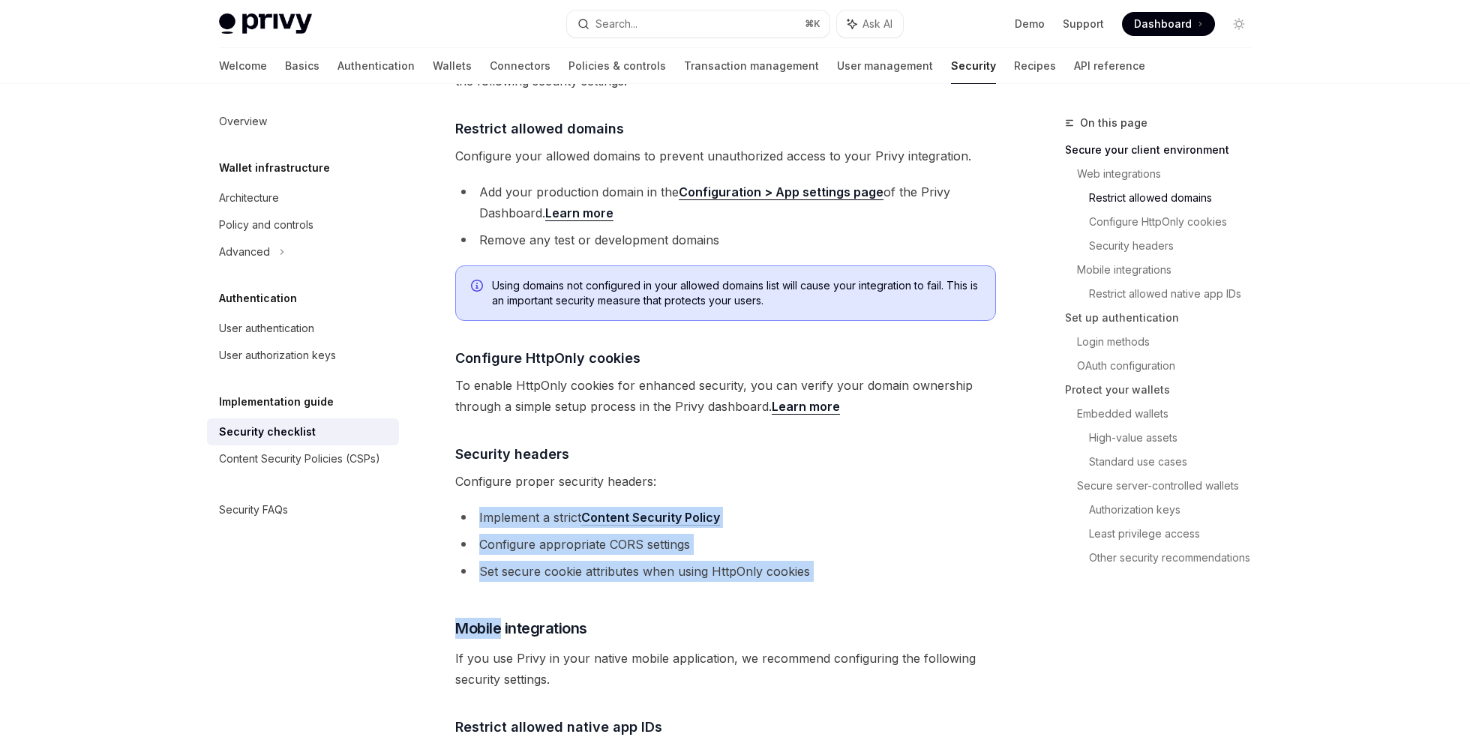
click at [788, 561] on li "Set secure cookie attributes when using HttpOnly cookies" at bounding box center [725, 571] width 541 height 21
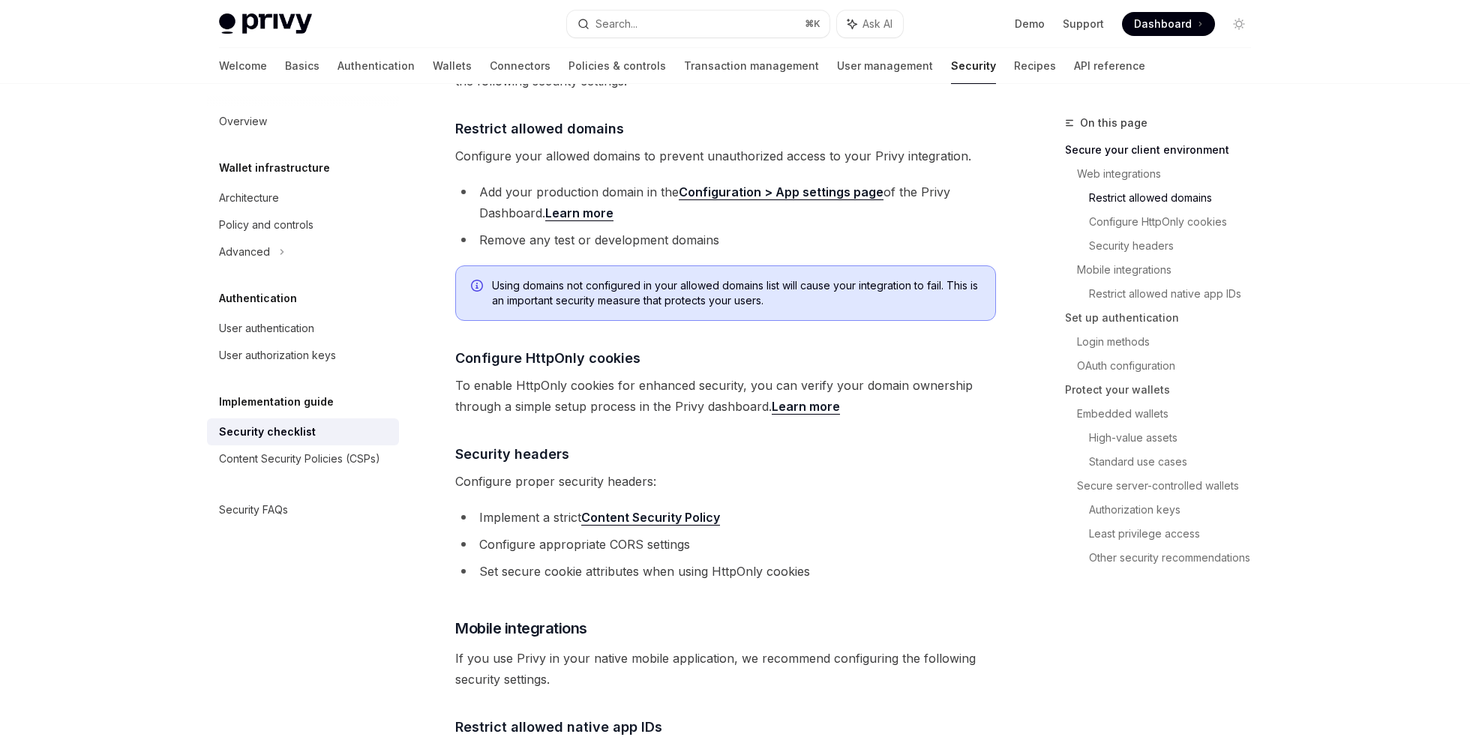
click at [794, 561] on li "Set secure cookie attributes when using HttpOnly cookies" at bounding box center [725, 571] width 541 height 21
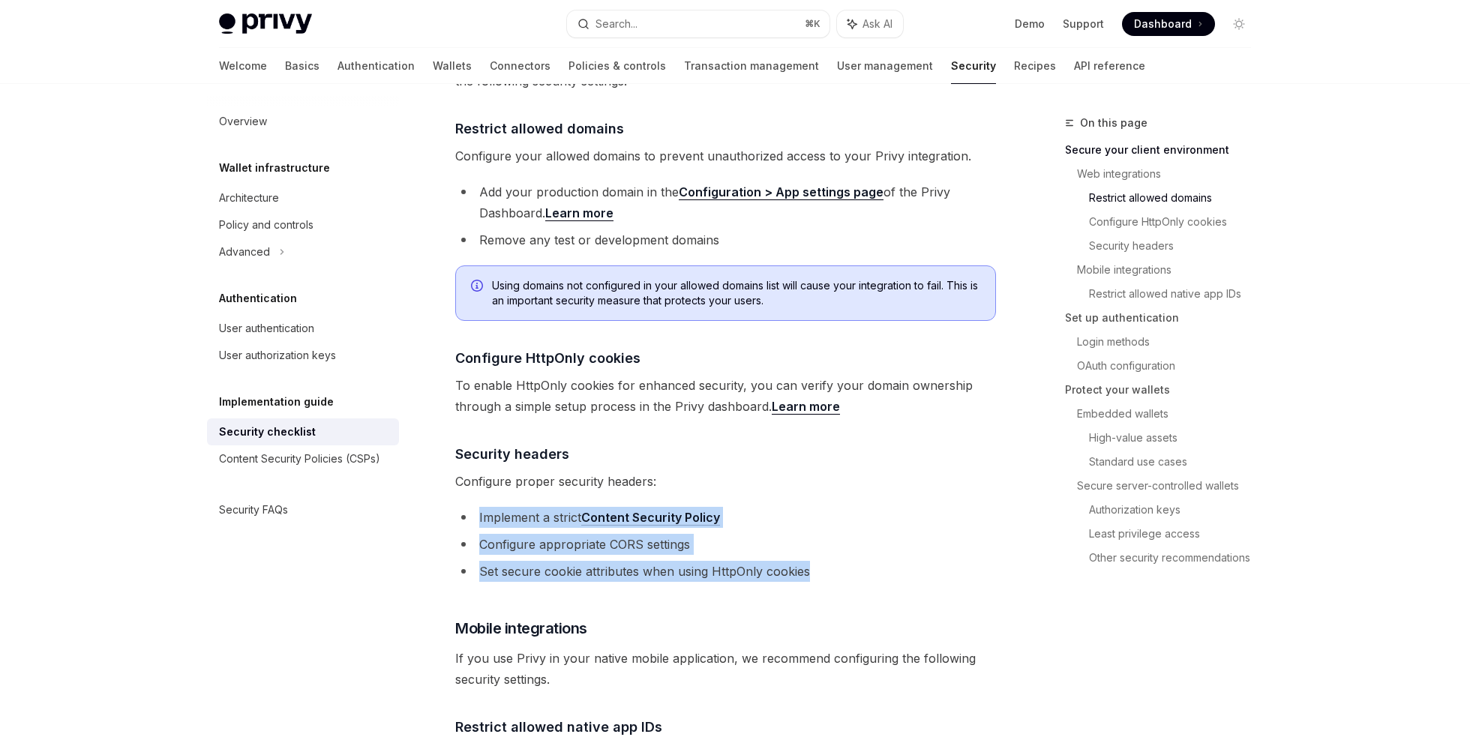
drag, startPoint x: 794, startPoint y: 552, endPoint x: 509, endPoint y: 482, distance: 293.6
click at [496, 507] on li "Implement a strict Content Security Policy" at bounding box center [725, 517] width 541 height 21
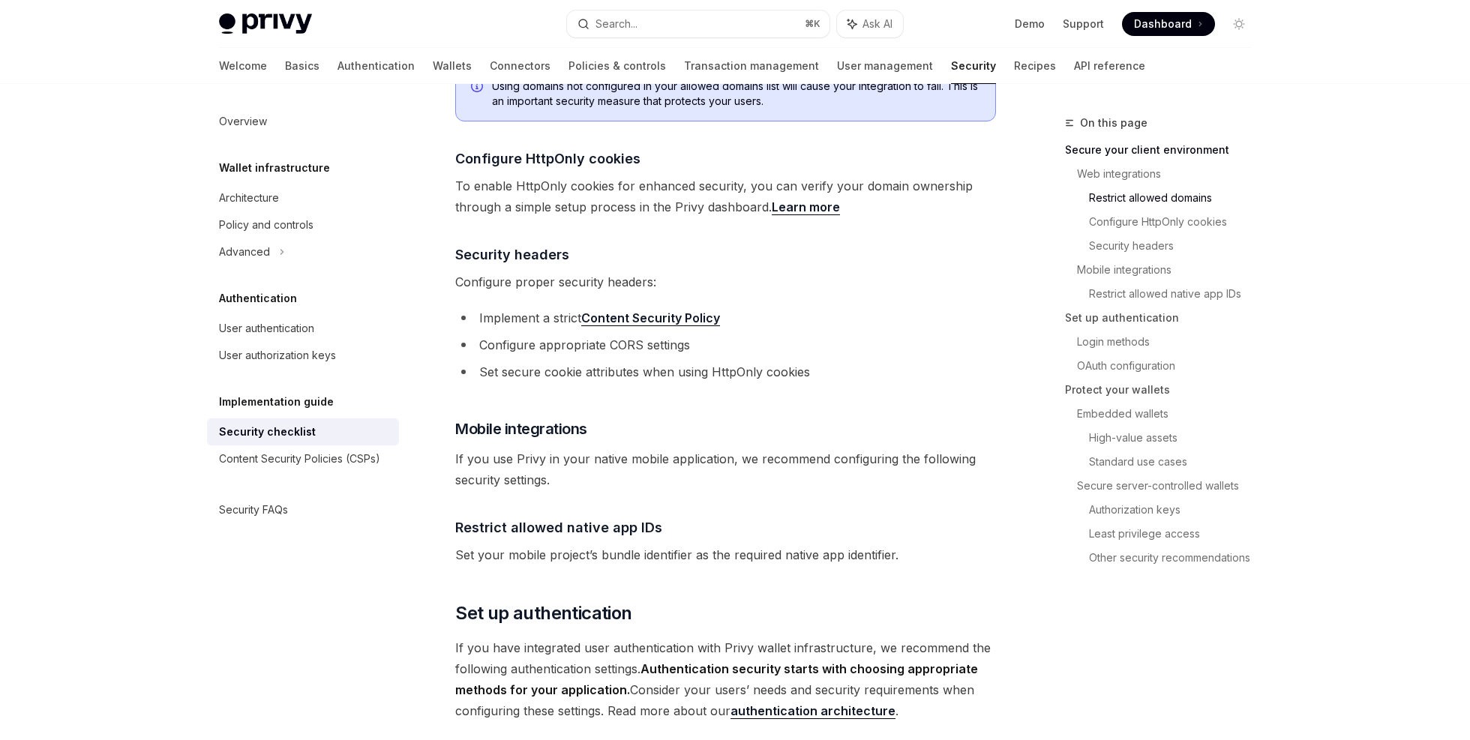
scroll to position [847, 0]
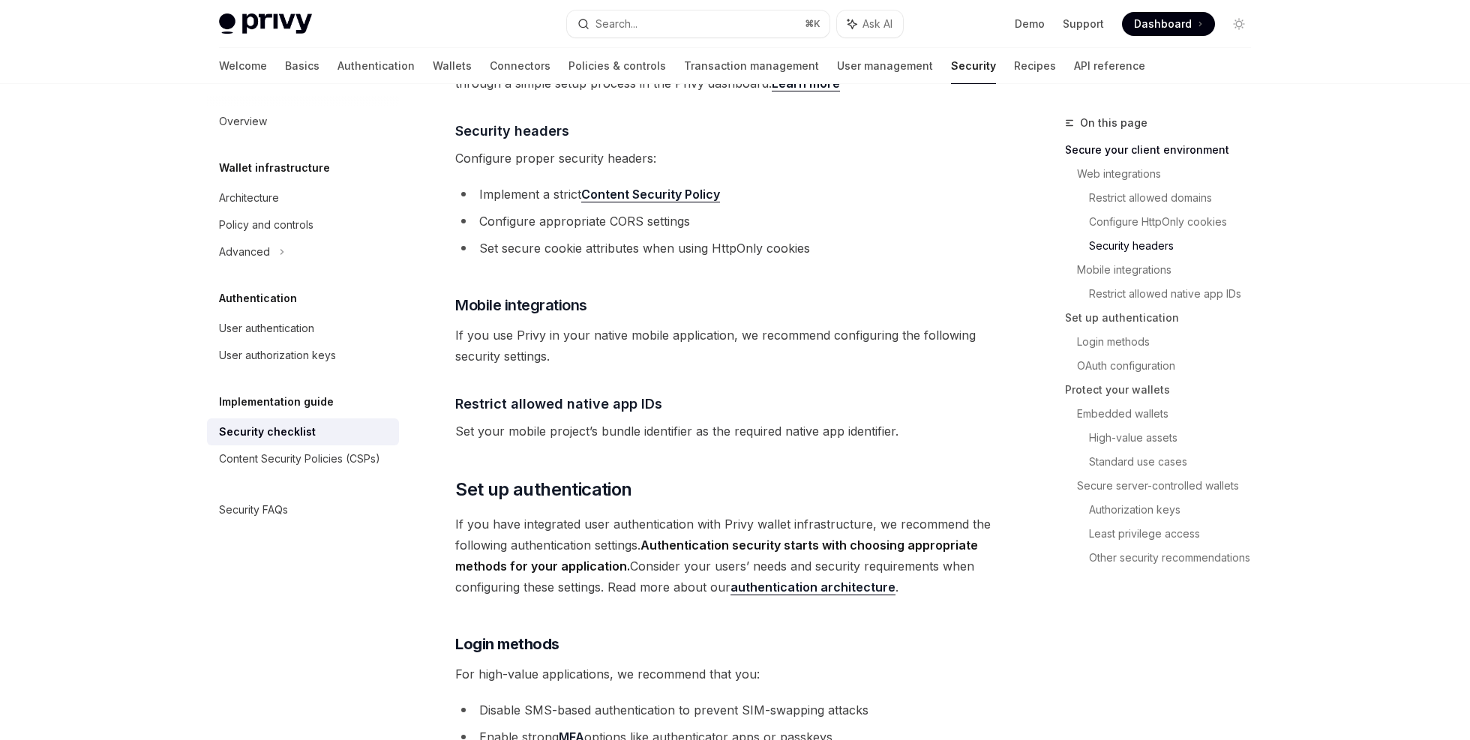
click at [675, 538] on strong "Authentication security starts with choosing appropriate methods for your appli…" at bounding box center [716, 556] width 523 height 36
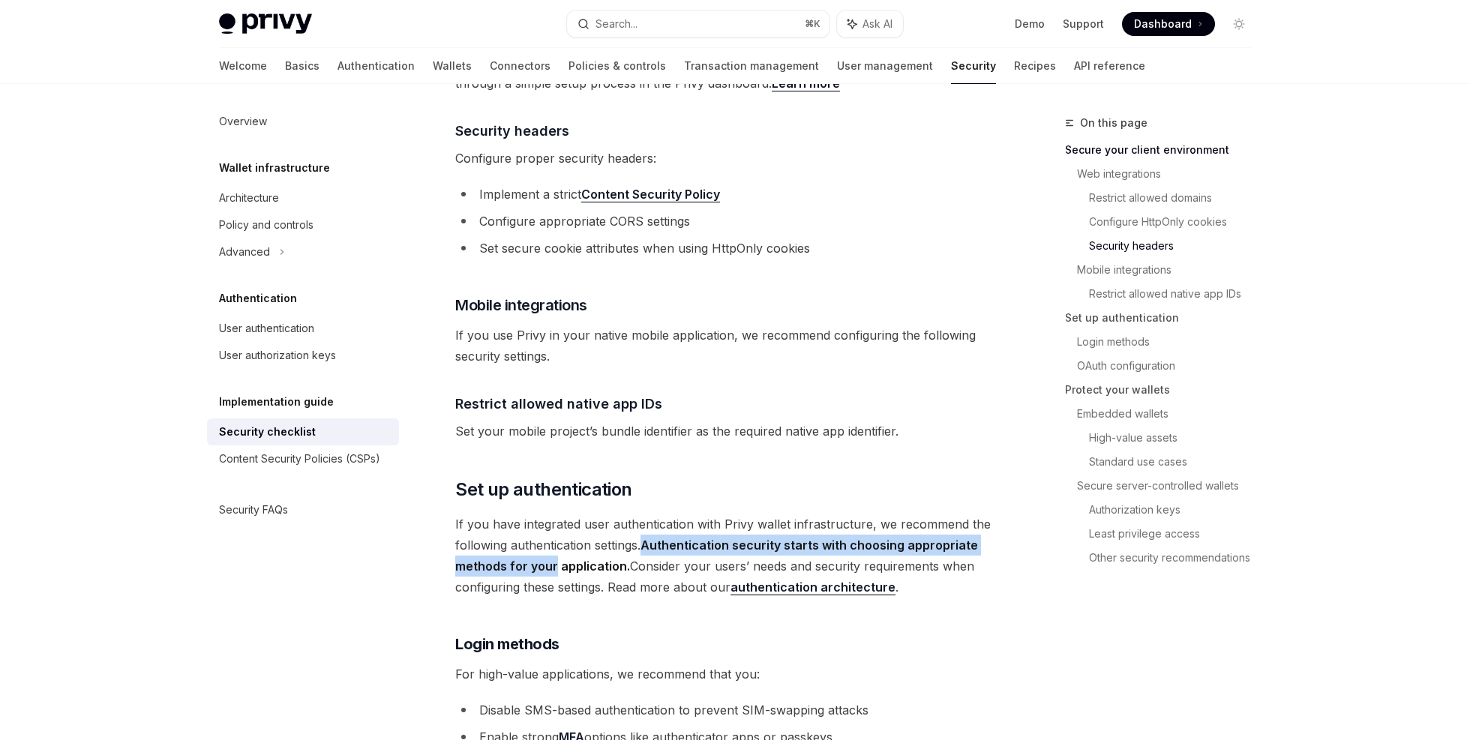
drag, startPoint x: 675, startPoint y: 521, endPoint x: 546, endPoint y: 539, distance: 130.3
click at [546, 539] on strong "Authentication security starts with choosing appropriate methods for your appli…" at bounding box center [716, 556] width 523 height 36
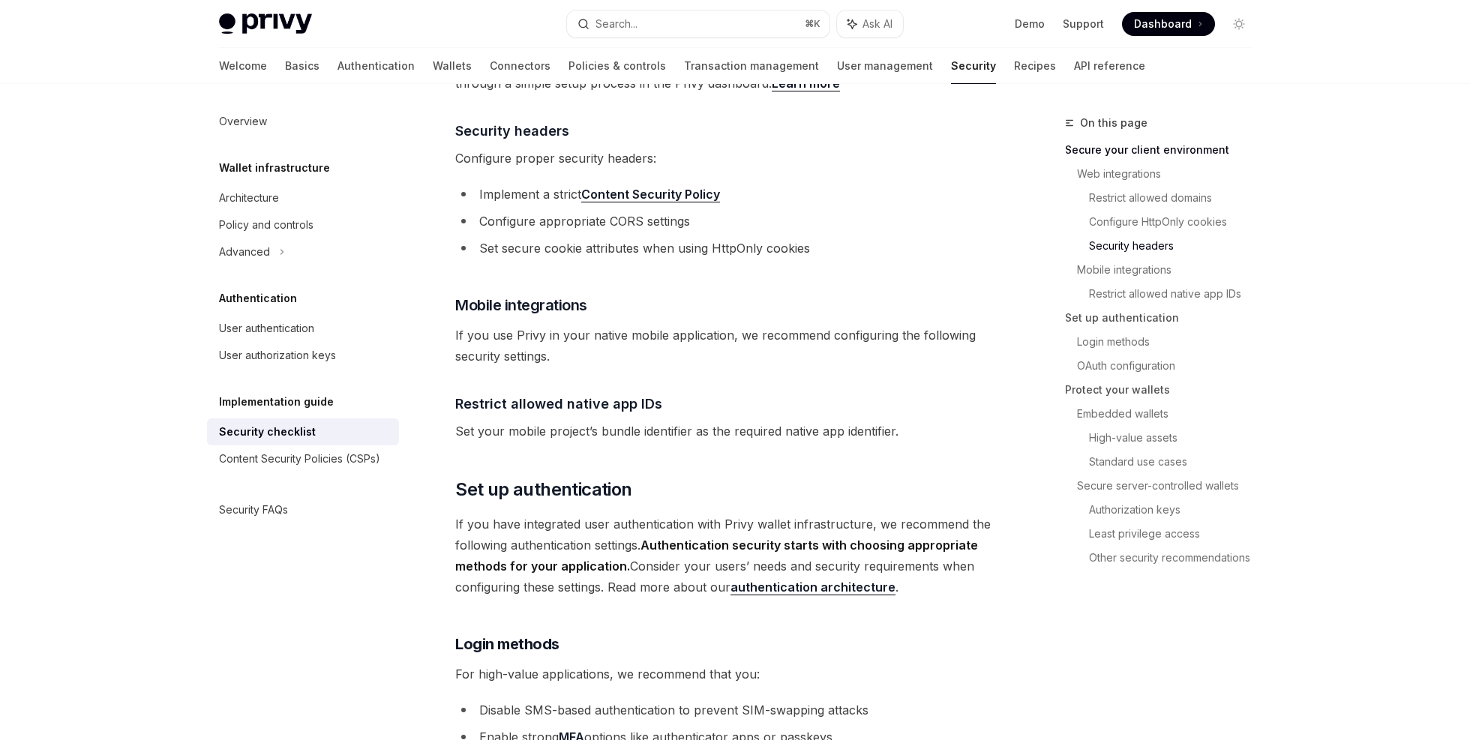
click at [570, 539] on strong "Authentication security starts with choosing appropriate methods for your appli…" at bounding box center [716, 556] width 523 height 36
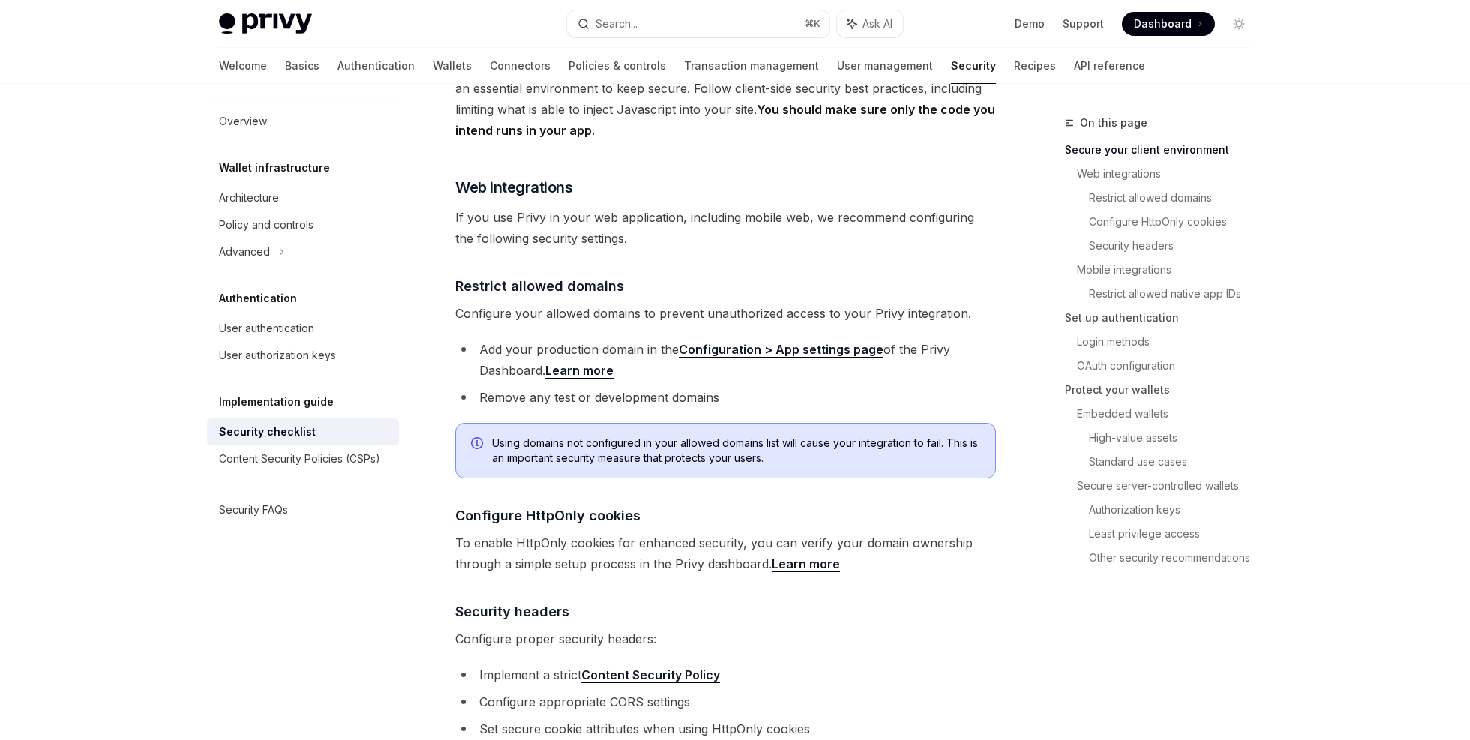
scroll to position [0, 0]
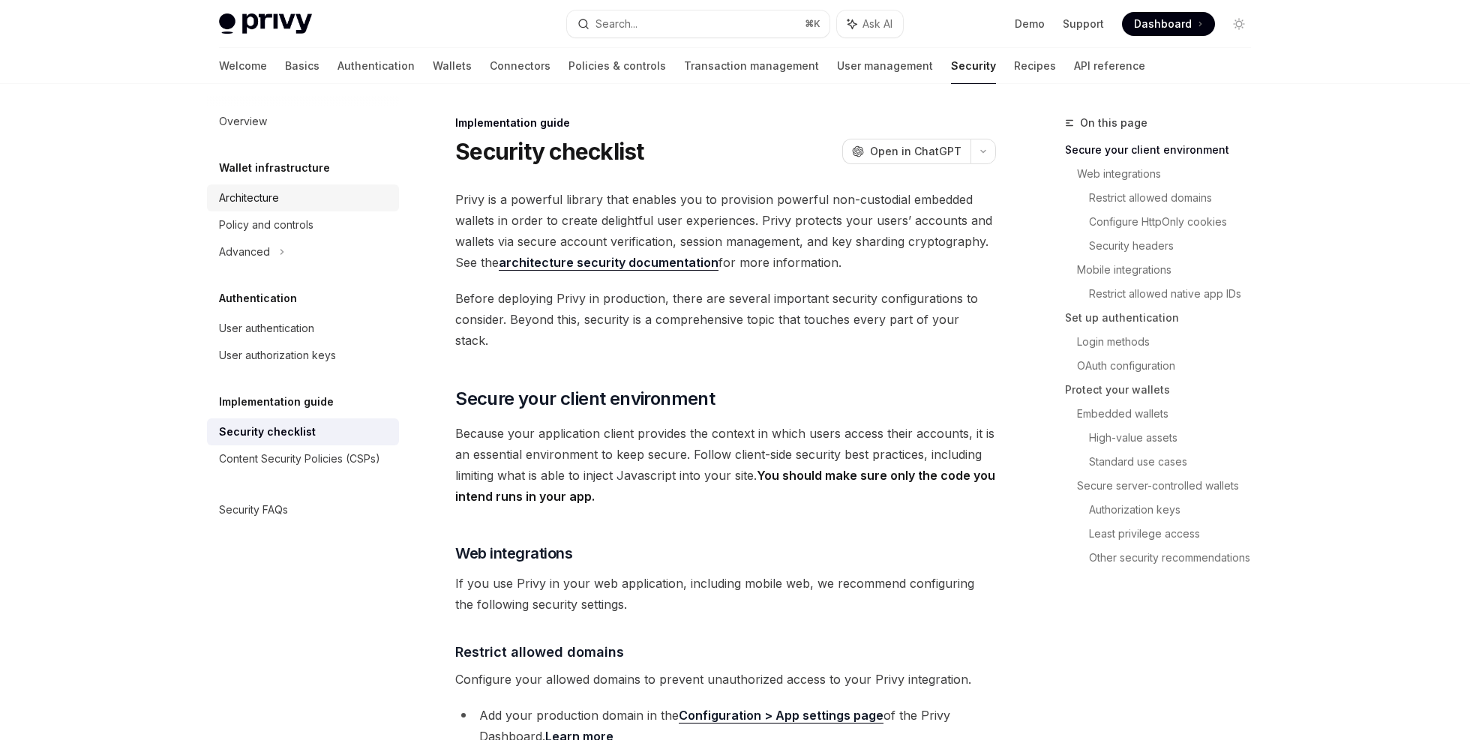
click at [287, 205] on div "Architecture" at bounding box center [304, 198] width 171 height 18
type textarea "*"
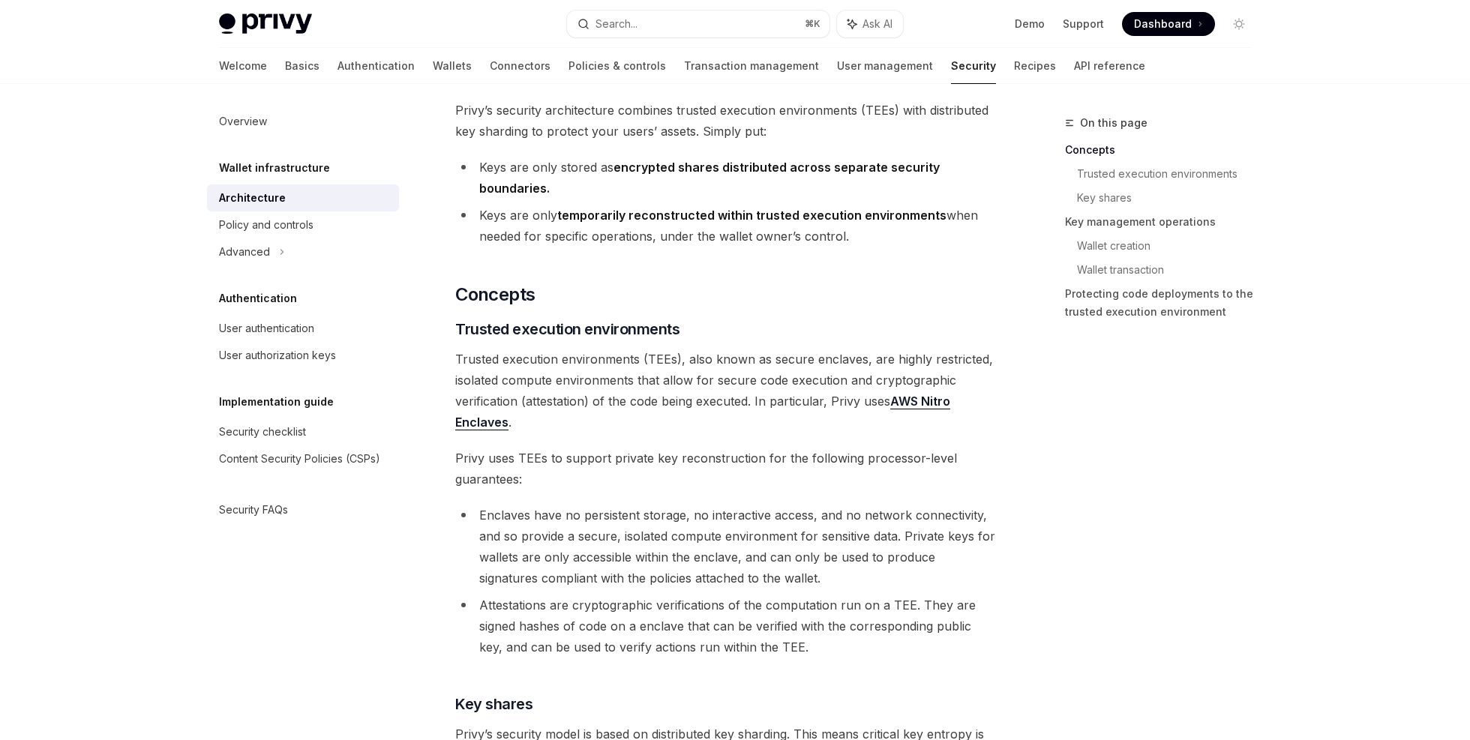
scroll to position [194, 0]
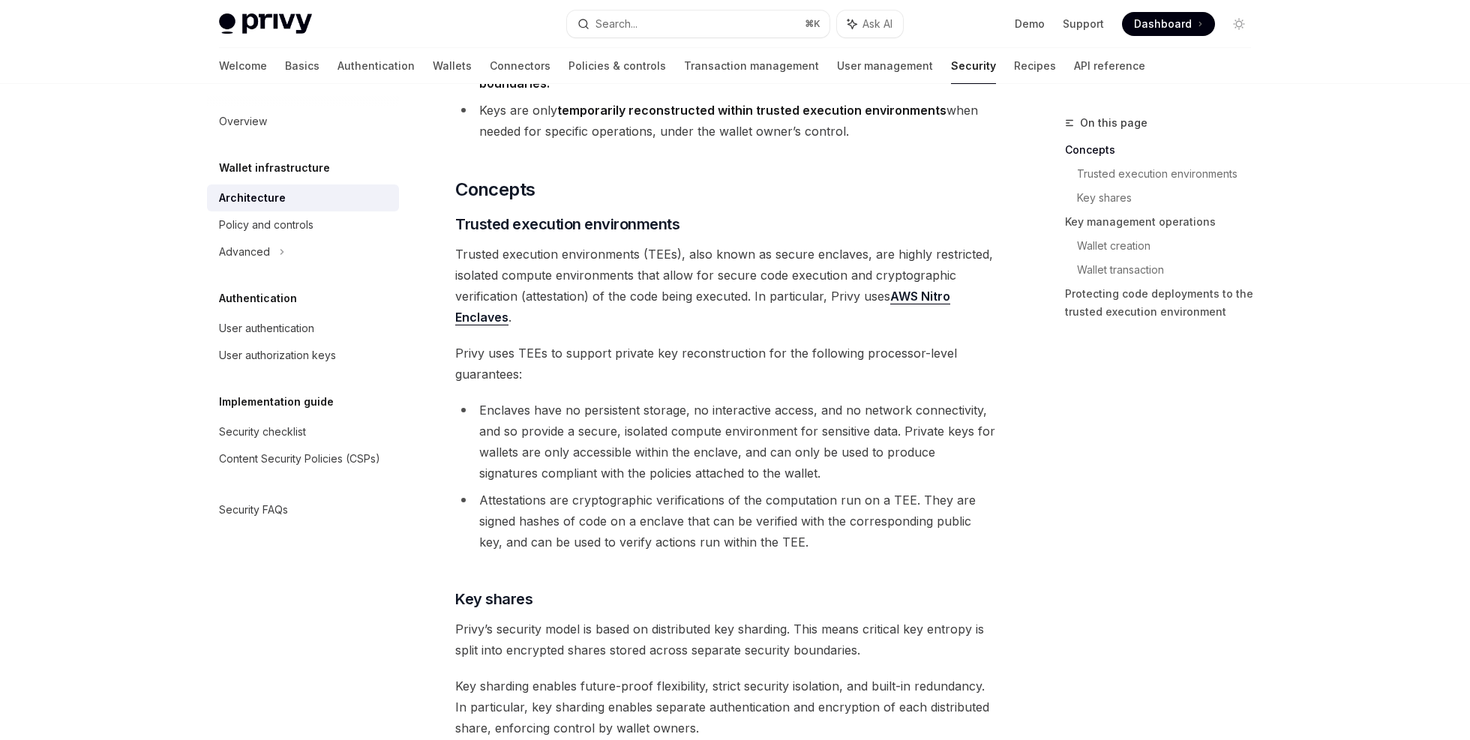
click at [532, 503] on li "Attestations are cryptographic verifications of the computation run on a TEE. T…" at bounding box center [725, 521] width 541 height 63
drag, startPoint x: 532, startPoint y: 503, endPoint x: 842, endPoint y: 500, distance: 310.6
click at [842, 500] on li "Attestations are cryptographic verifications of the computation run on a TEE. T…" at bounding box center [725, 521] width 541 height 63
click at [500, 504] on li "Attestations are cryptographic verifications of the computation run on a TEE. T…" at bounding box center [725, 521] width 541 height 63
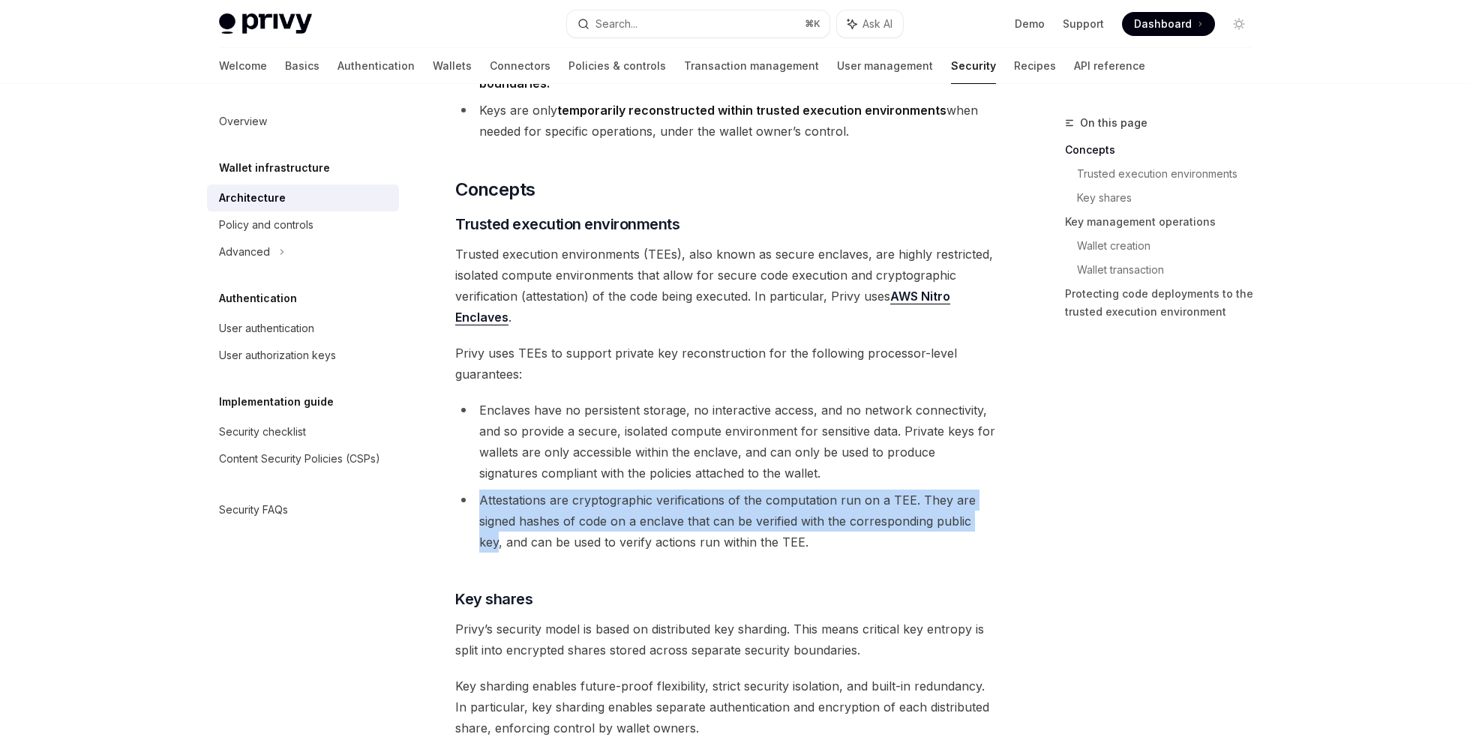
drag, startPoint x: 500, startPoint y: 504, endPoint x: 975, endPoint y: 520, distance: 475.1
click at [975, 520] on li "Attestations are cryptographic verifications of the computation run on a TEE. T…" at bounding box center [725, 521] width 541 height 63
click at [800, 524] on li "Attestations are cryptographic verifications of the computation run on a TEE. T…" at bounding box center [725, 521] width 541 height 63
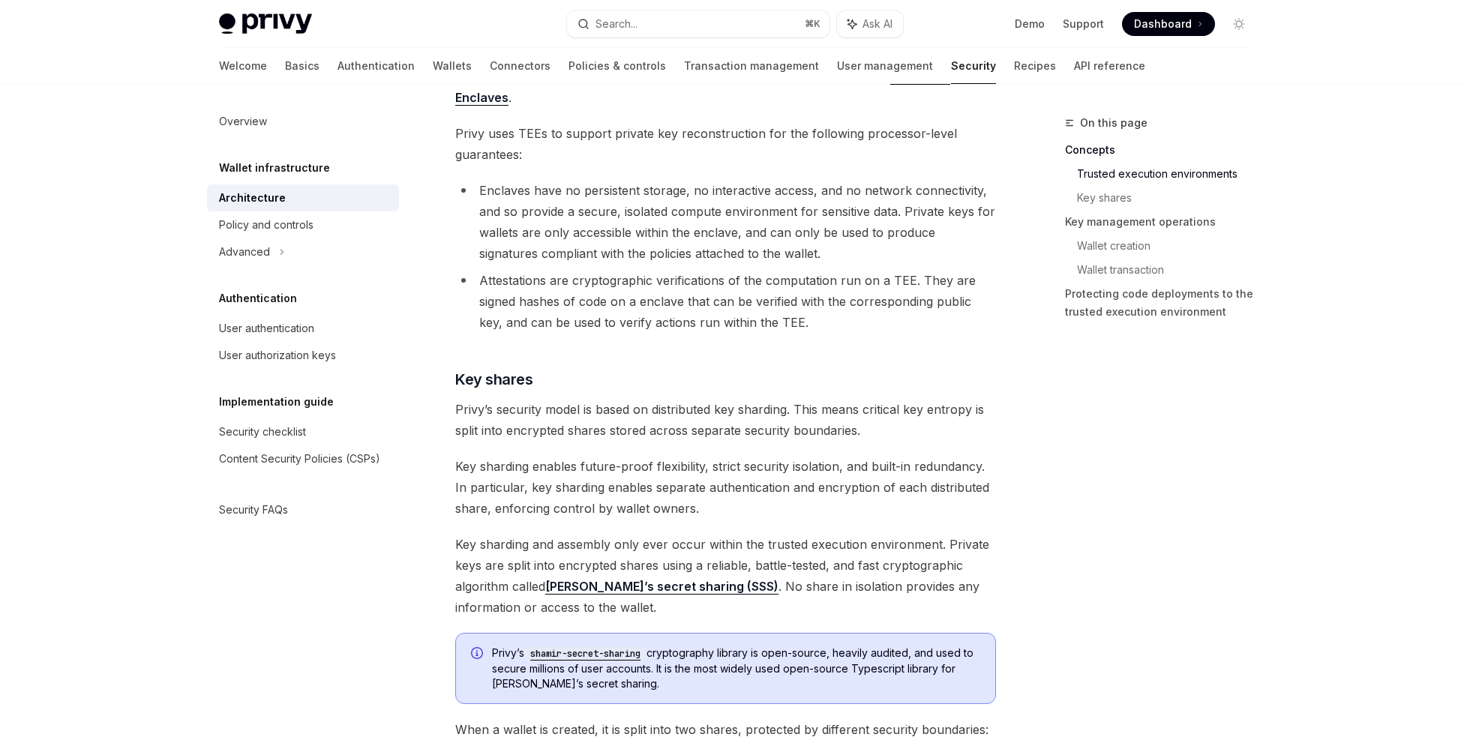
scroll to position [423, 0]
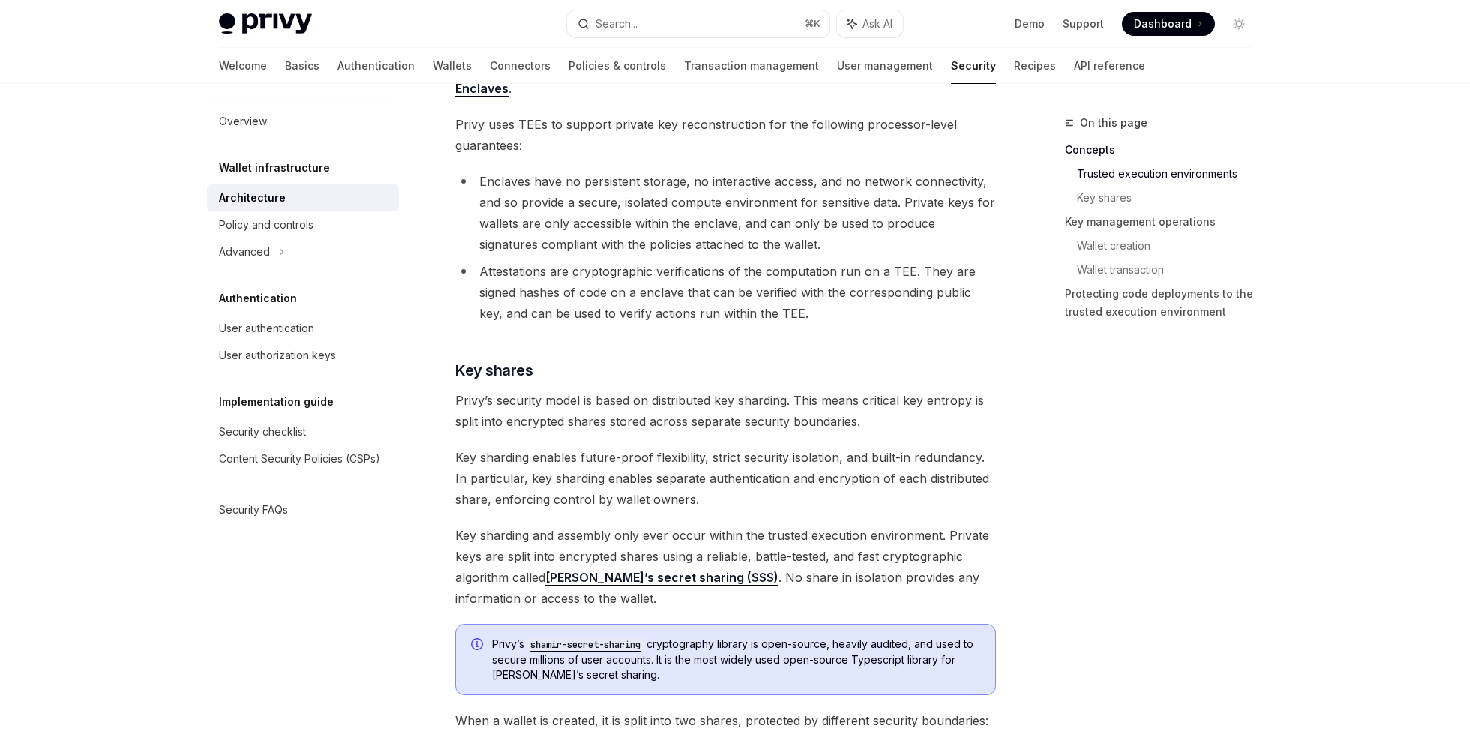
click at [465, 532] on span "Key sharding and assembly only ever occur within the trusted execution environm…" at bounding box center [725, 567] width 541 height 84
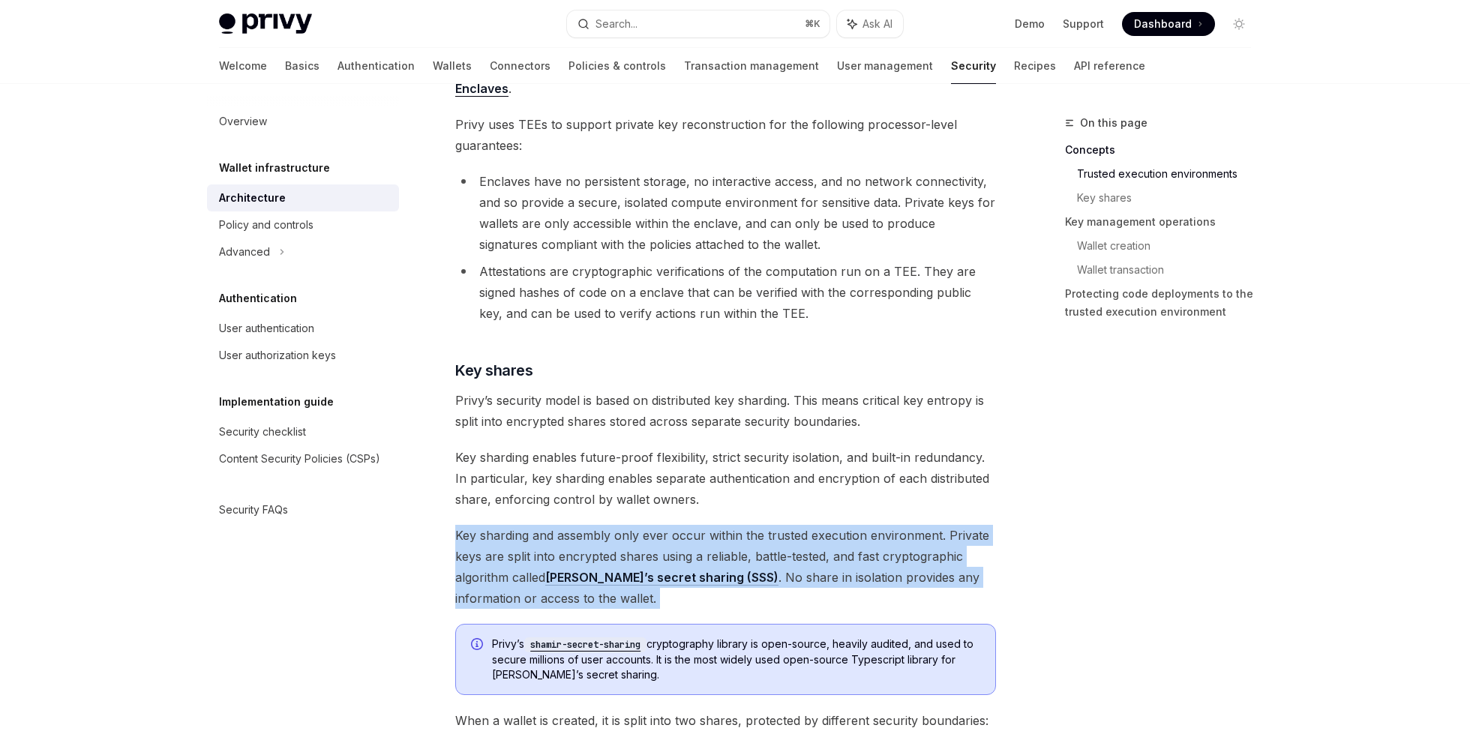
drag, startPoint x: 1464, startPoint y: 575, endPoint x: 835, endPoint y: 598, distance: 629.7
click at [835, 598] on span "Key sharding and assembly only ever occur within the trusted execution environm…" at bounding box center [725, 567] width 541 height 84
click at [799, 602] on span "Key sharding and assembly only ever occur within the trusted execution environm…" at bounding box center [725, 567] width 541 height 84
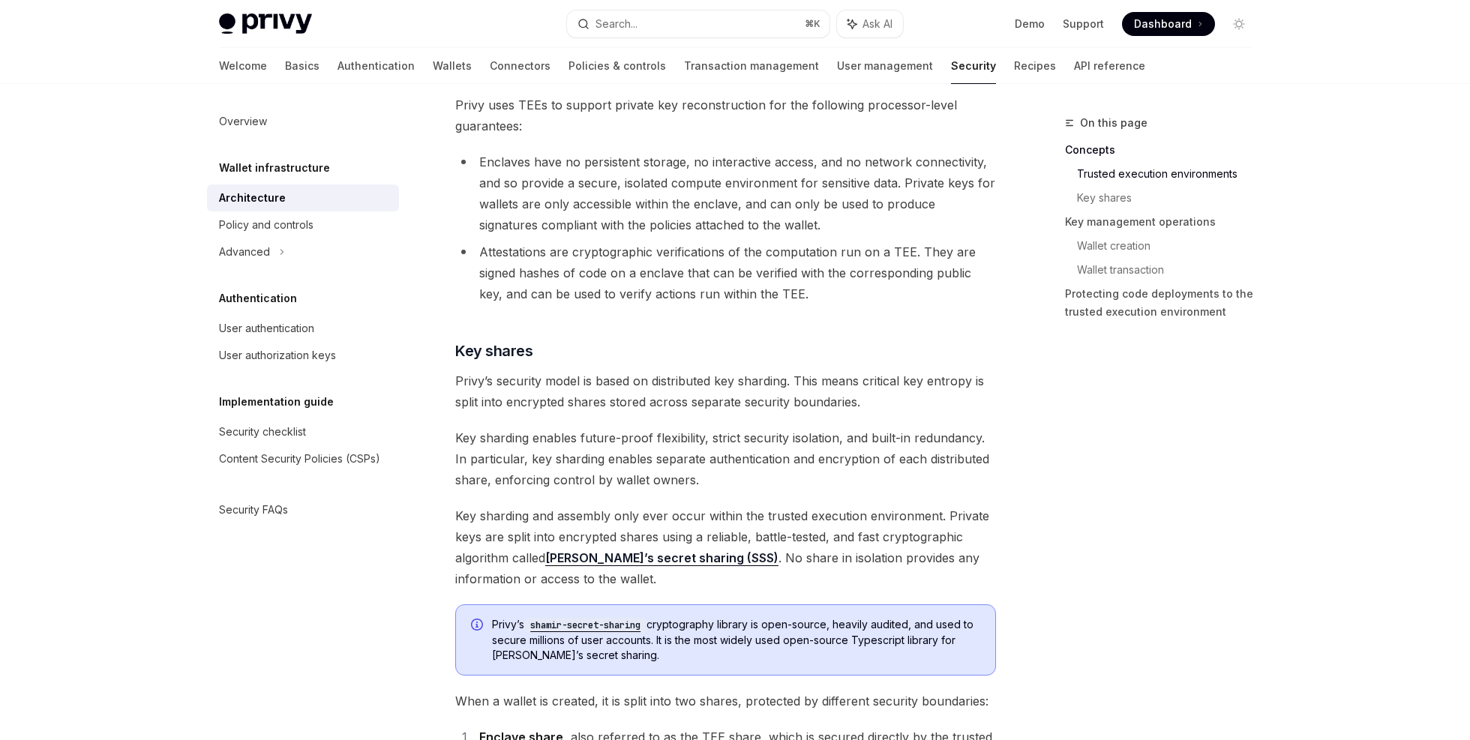
scroll to position [534, 0]
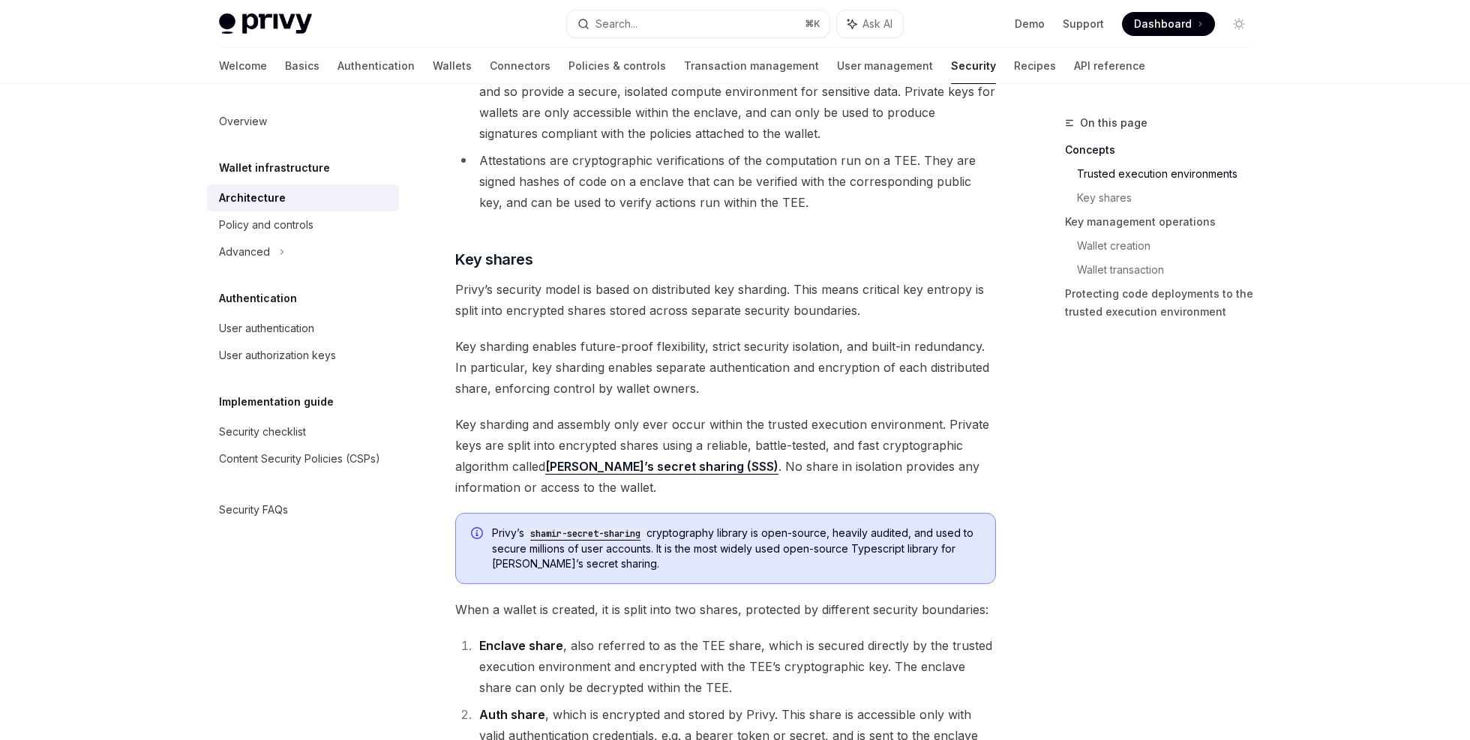
click at [675, 534] on span "[PERSON_NAME]’s shamir-secret-sharing cryptography library is open-source, heav…" at bounding box center [736, 549] width 488 height 46
drag, startPoint x: 1457, startPoint y: 615, endPoint x: 915, endPoint y: 548, distance: 546.5
click at [915, 548] on span "[PERSON_NAME]’s shamir-secret-sharing cryptography library is open-source, heav…" at bounding box center [736, 549] width 488 height 46
click at [913, 551] on span "[PERSON_NAME]’s shamir-secret-sharing cryptography library is open-source, heav…" at bounding box center [736, 549] width 488 height 46
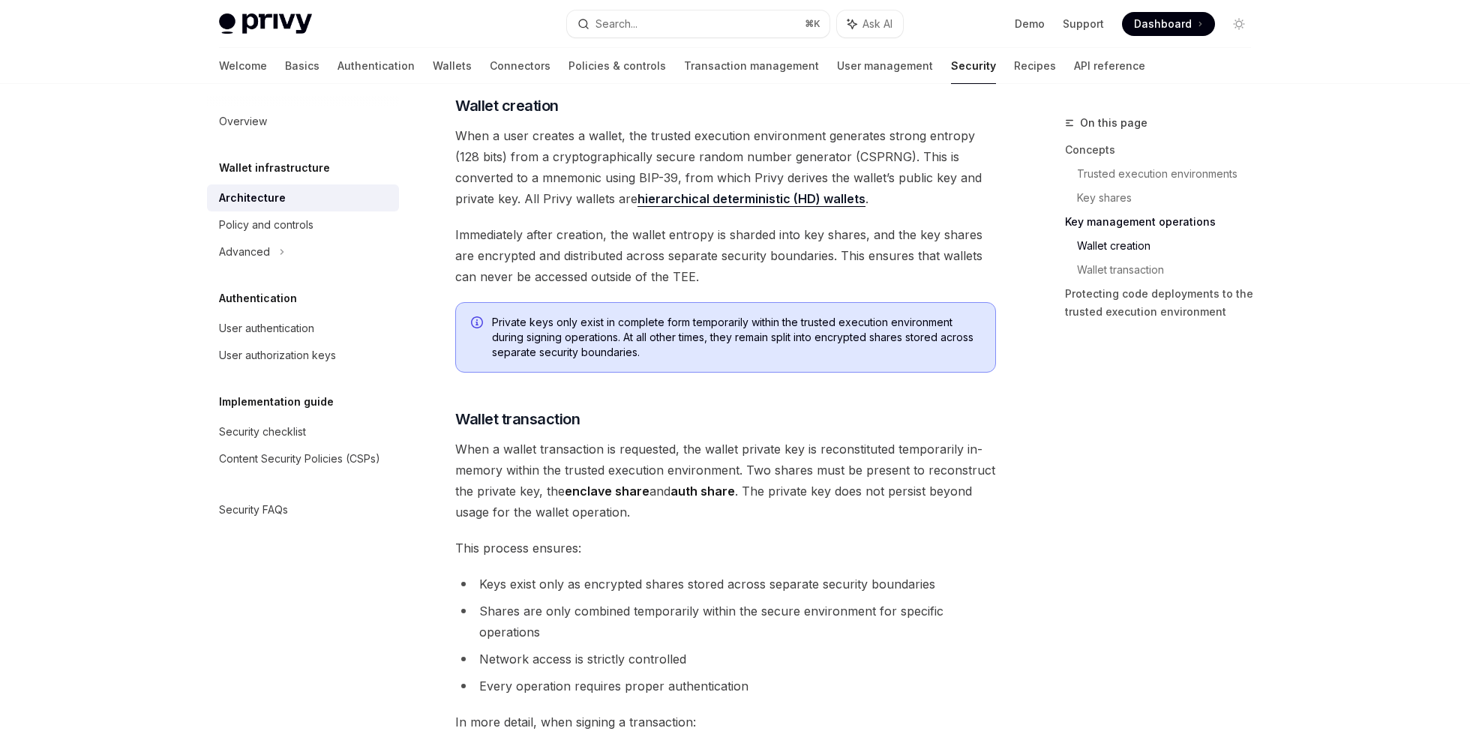
scroll to position [1856, 0]
